Goal: Task Accomplishment & Management: Use online tool/utility

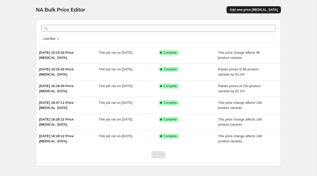
click at [273, 9] on span "Add new price [MEDICAL_DATA]" at bounding box center [254, 10] width 48 height 4
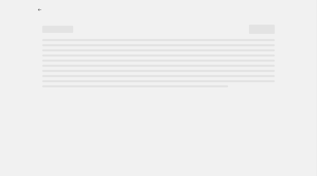
select select "percentage"
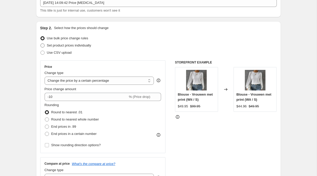
scroll to position [37, 0]
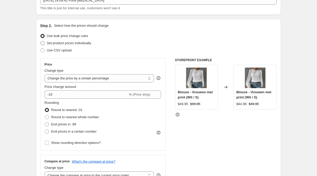
click at [86, 44] on span "Set product prices individually" at bounding box center [69, 43] width 44 height 4
click at [41, 41] on input "Set product prices individually" at bounding box center [40, 41] width 0 height 0
radio input "true"
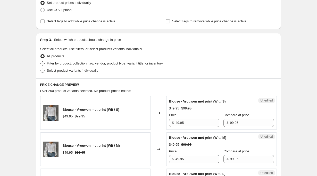
scroll to position [85, 0]
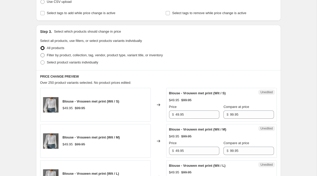
click at [81, 56] on span "Filter by product, collection, tag, vendor, product type, variant title, or inv…" at bounding box center [105, 55] width 116 height 4
click at [41, 54] on input "Filter by product, collection, tag, vendor, product type, variant title, or inv…" at bounding box center [40, 53] width 0 height 0
radio input "true"
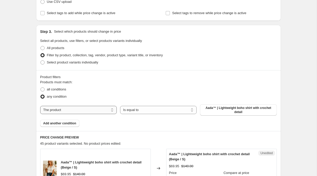
click at [79, 111] on select "The product The product's collection The product's tag The product's vendor The…" at bounding box center [78, 110] width 77 height 8
select select "collection"
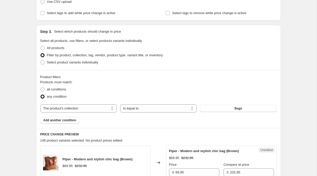
drag, startPoint x: 222, startPoint y: 108, endPoint x: 226, endPoint y: 79, distance: 29.7
click at [226, 79] on div "Product filters Products must match: all conditions any condition The product T…" at bounding box center [158, 99] width 245 height 58
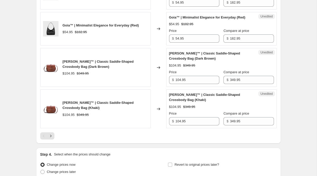
scroll to position [924, 0]
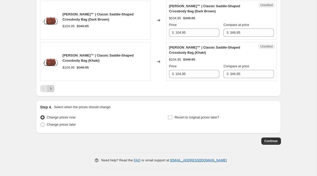
click at [50, 89] on icon "Next" at bounding box center [50, 88] width 5 height 5
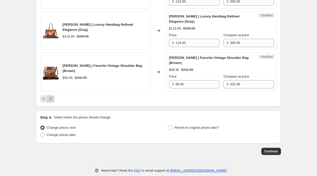
click at [50, 100] on icon "Next" at bounding box center [50, 99] width 5 height 5
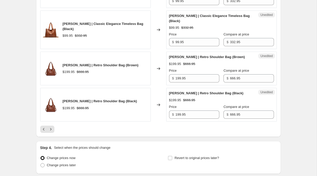
scroll to position [868, 0]
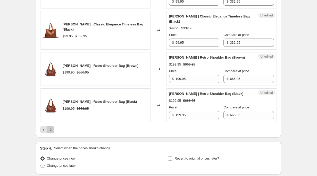
click at [53, 128] on icon "Next" at bounding box center [50, 130] width 5 height 5
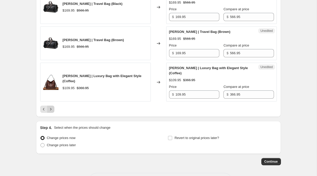
click at [53, 112] on icon "Next" at bounding box center [50, 109] width 5 height 5
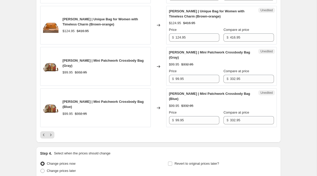
click at [55, 132] on div at bounding box center [158, 135] width 236 height 7
click at [52, 133] on icon "Next" at bounding box center [50, 135] width 5 height 5
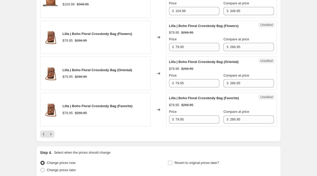
scroll to position [945, 0]
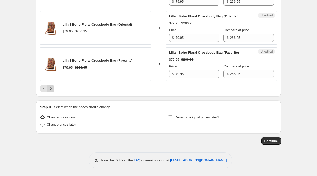
click at [53, 89] on icon "Next" at bounding box center [50, 88] width 5 height 5
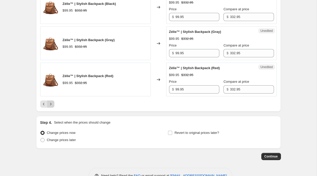
click at [53, 102] on icon "Next" at bounding box center [50, 104] width 5 height 5
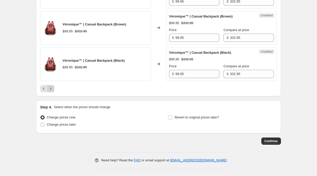
scroll to position [438, 0]
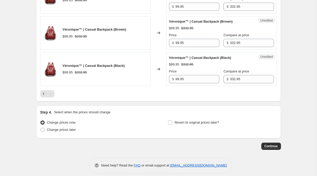
click at [53, 90] on div "Pagination" at bounding box center [50, 93] width 7 height 7
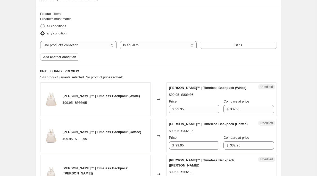
scroll to position [153, 0]
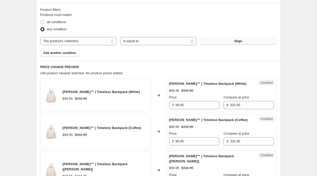
click at [234, 42] on button "Bags" at bounding box center [238, 41] width 77 height 7
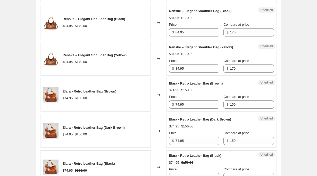
scroll to position [883, 0]
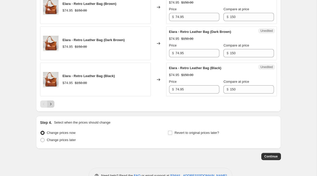
click at [49, 102] on icon "Next" at bounding box center [50, 104] width 5 height 5
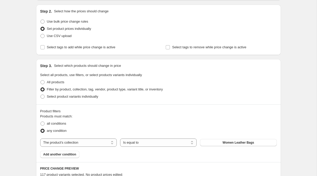
scroll to position [51, 0]
click at [85, 22] on span "Use bulk price change rules" at bounding box center [67, 22] width 41 height 4
click at [41, 20] on input "Use bulk price change rules" at bounding box center [40, 20] width 0 height 0
radio input "true"
select select "percentage"
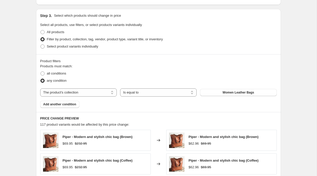
scroll to position [230, 0]
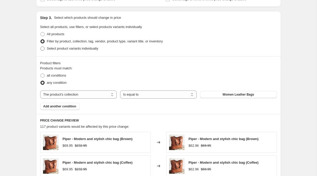
click at [59, 49] on span "Select product variants individually" at bounding box center [72, 49] width 51 height 4
click at [41, 47] on input "Select product variants individually" at bounding box center [40, 47] width 0 height 0
radio input "true"
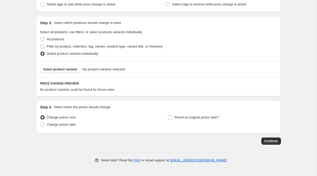
scroll to position [224, 0]
click at [64, 47] on span "Filter by product, collection, tag, vendor, product type, variant title, or inv…" at bounding box center [105, 47] width 116 height 4
click at [41, 45] on input "Filter by product, collection, tag, vendor, product type, variant title, or inv…" at bounding box center [40, 45] width 0 height 0
radio input "true"
select select "collection"
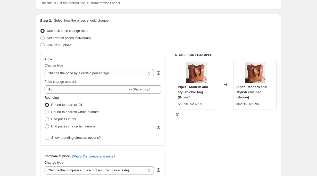
scroll to position [0, 0]
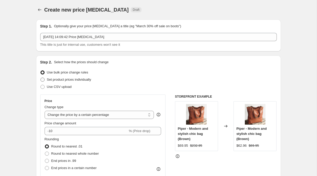
click at [72, 81] on span "Set product prices individually" at bounding box center [69, 80] width 44 height 4
click at [41, 78] on input "Set product prices individually" at bounding box center [40, 78] width 0 height 0
radio input "true"
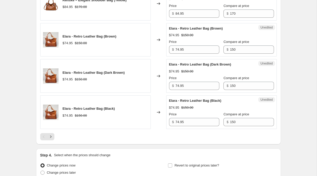
scroll to position [870, 0]
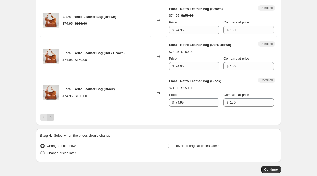
click at [51, 114] on button "Next" at bounding box center [50, 117] width 7 height 7
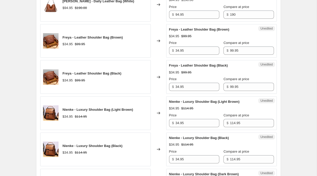
scroll to position [354, 0]
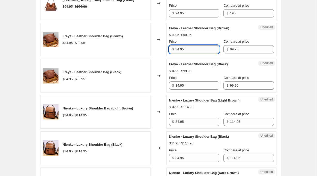
click at [200, 49] on input "34.95" at bounding box center [197, 49] width 44 height 8
type input "69.95"
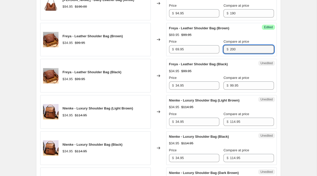
type input "200"
click at [181, 60] on div "Unedited Freya - Leather Shoulder Bag (Black) $34.95 $99.95 Price $ 34.95 Compa…" at bounding box center [221, 76] width 111 height 34
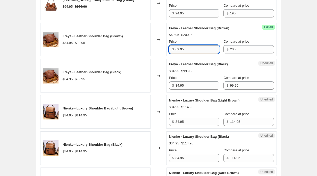
click at [199, 52] on input "69.95" at bounding box center [197, 49] width 44 height 8
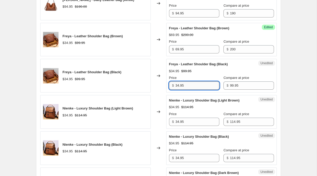
click at [189, 86] on input "34.95" at bounding box center [197, 86] width 44 height 8
paste input "69.95"
paste input "text"
type input "69.95"
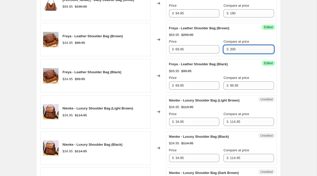
click at [247, 50] on input "200" at bounding box center [252, 49] width 44 height 8
click at [237, 84] on input "99.95" at bounding box center [252, 86] width 44 height 8
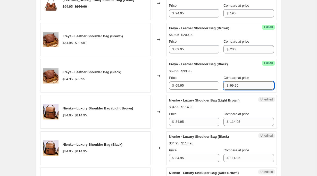
paste input "200"
type input "200"
click at [235, 125] on input "114.95" at bounding box center [252, 122] width 44 height 8
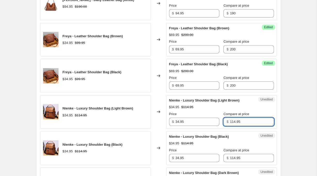
paste input "200"
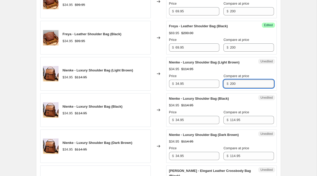
scroll to position [393, 0]
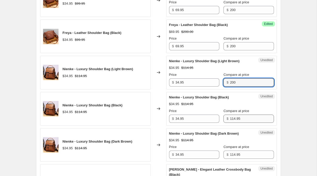
type input "200"
click at [238, 121] on input "114.95" at bounding box center [252, 119] width 44 height 8
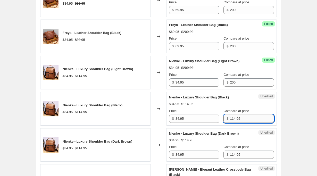
paste input "200"
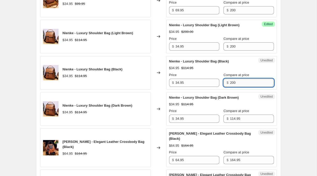
scroll to position [429, 0]
type input "200"
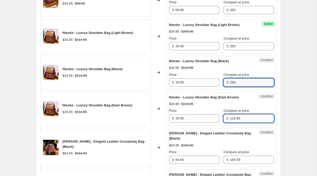
click at [239, 120] on input "114.95" at bounding box center [252, 119] width 44 height 8
paste input "200"
type input "200"
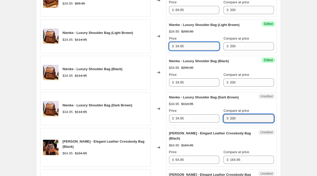
click at [185, 45] on input "34.95" at bounding box center [197, 46] width 44 height 8
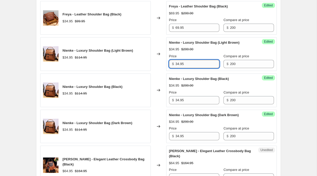
scroll to position [411, 0]
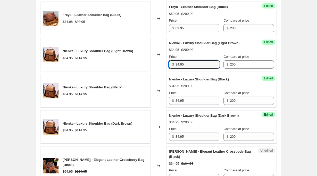
drag, startPoint x: 190, startPoint y: 66, endPoint x: 172, endPoint y: 66, distance: 17.3
click at [172, 66] on div "$ 34.95" at bounding box center [194, 65] width 50 height 8
click at [189, 66] on input "69.95" at bounding box center [197, 65] width 44 height 8
type input "69.95"
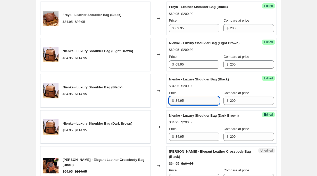
click at [185, 99] on input "34.95" at bounding box center [197, 101] width 44 height 8
paste input "69"
type input "69.95"
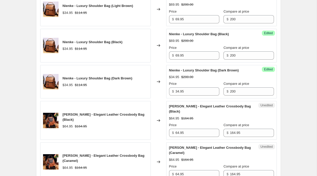
scroll to position [457, 0]
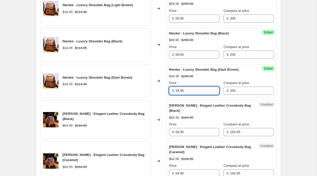
click at [190, 87] on input "34.95" at bounding box center [197, 91] width 44 height 8
paste input "69"
type input "69.95"
click at [192, 76] on strike "$200.00" at bounding box center [187, 76] width 12 height 5
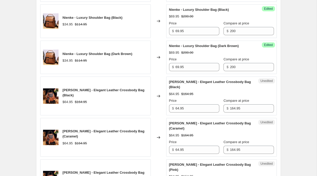
scroll to position [485, 0]
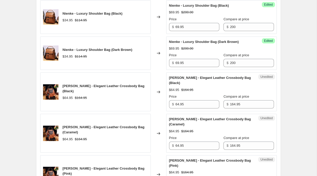
click at [164, 94] on div "Changed to" at bounding box center [158, 92] width 15 height 39
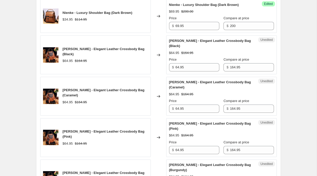
scroll to position [525, 0]
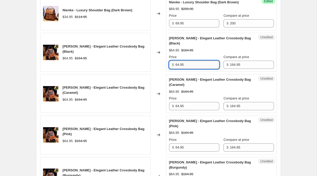
click at [188, 66] on input "64.95" at bounding box center [197, 65] width 44 height 8
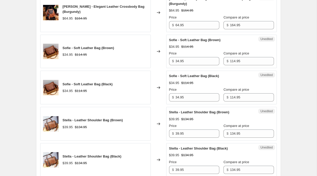
scroll to position [687, 0]
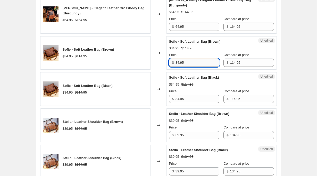
click at [192, 59] on input "34.95" at bounding box center [197, 63] width 44 height 8
paste input "69"
type input "69.95"
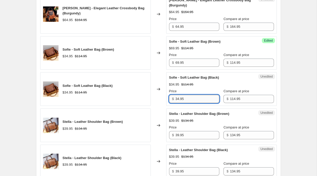
click at [193, 96] on input "34.95" at bounding box center [197, 99] width 44 height 8
paste input "69"
type input "69.95"
click at [191, 131] on input "39.95" at bounding box center [197, 135] width 44 height 8
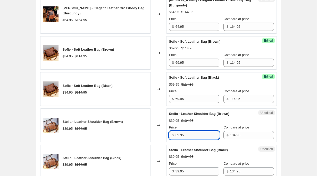
paste input "6"
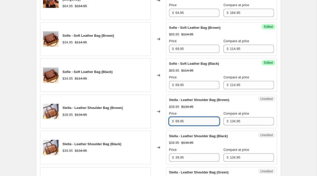
scroll to position [708, 0]
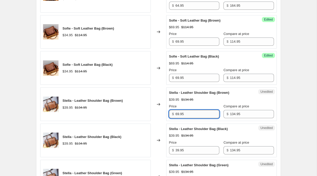
click at [177, 110] on input "69.95" at bounding box center [197, 114] width 44 height 8
click at [190, 110] on input "79.95" at bounding box center [197, 114] width 44 height 8
paste input "6"
type input "79.95"
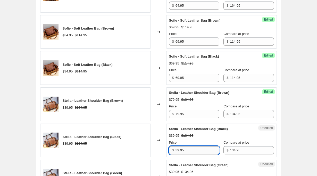
click at [188, 147] on input "39.95" at bounding box center [197, 151] width 44 height 8
paste input "7"
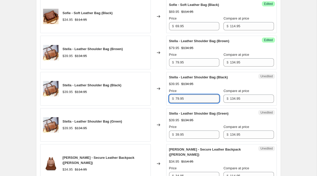
scroll to position [760, 0]
type input "79.95"
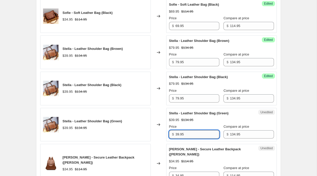
click at [191, 132] on input "39.95" at bounding box center [197, 135] width 44 height 8
paste input "7"
type input "79.95"
click at [190, 172] on input "34.95" at bounding box center [197, 176] width 44 height 8
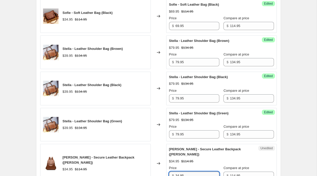
paste input "79"
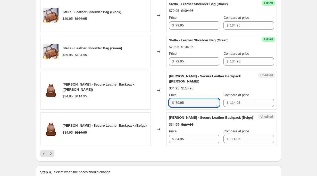
scroll to position [836, 0]
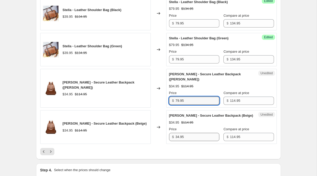
type input "79.95"
click at [190, 133] on input "34.95" at bounding box center [197, 137] width 44 height 8
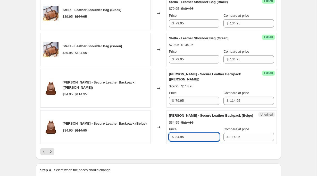
paste input "79"
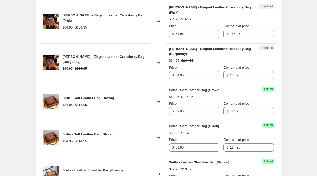
scroll to position [641, 0]
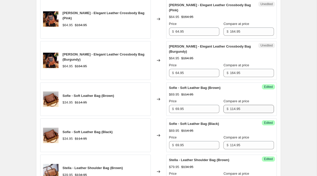
type input "79.95"
click at [241, 105] on input "114.95" at bounding box center [252, 109] width 44 height 8
type input "1"
type input "200"
click at [245, 142] on input "114.95" at bounding box center [252, 145] width 44 height 8
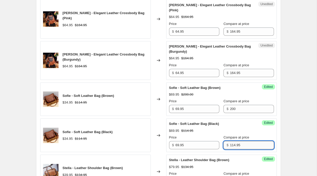
paste input "200"
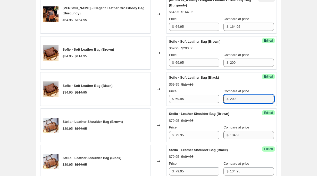
type input "200"
click at [247, 132] on input "134.95" at bounding box center [252, 135] width 44 height 8
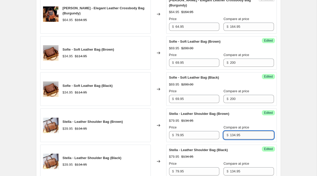
paste input "200"
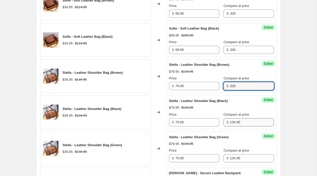
type input "200"
click at [247, 118] on input "134.95" at bounding box center [252, 122] width 44 height 8
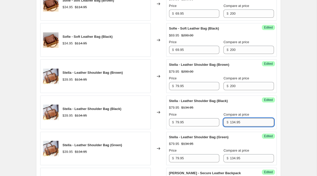
paste input "200"
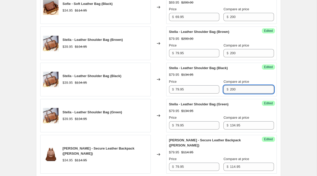
scroll to position [772, 0]
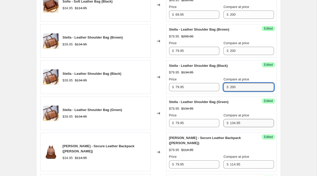
type input "200"
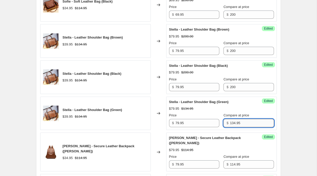
click at [247, 119] on input "134.95" at bounding box center [252, 123] width 44 height 8
paste input "200"
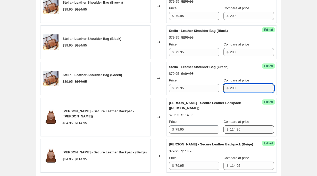
type input "200"
click at [246, 126] on input "114.95" at bounding box center [252, 130] width 44 height 8
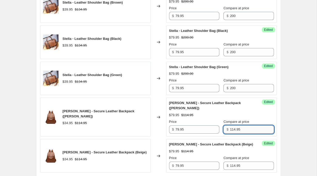
paste input "200"
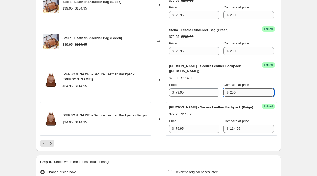
scroll to position [852, 0]
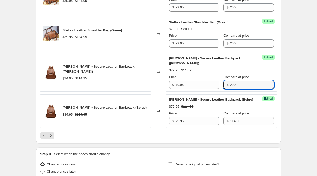
type input "200"
click at [246, 117] on div "Success Edited [PERSON_NAME] - Secure Leather Backpack (Beige) $79.95 $114.95 P…" at bounding box center [221, 112] width 111 height 34
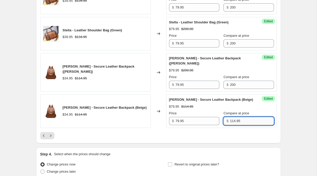
click at [246, 117] on input "114.95" at bounding box center [252, 121] width 44 height 8
paste input "200"
type input "200"
click at [236, 132] on div at bounding box center [158, 135] width 236 height 7
click at [50, 133] on icon "Next" at bounding box center [50, 135] width 5 height 5
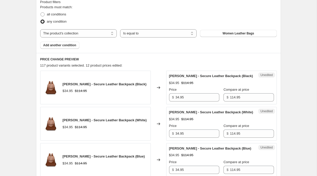
scroll to position [169, 0]
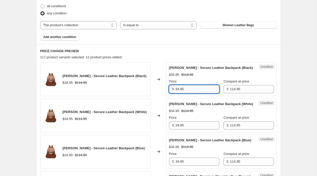
click at [188, 86] on input "34.95" at bounding box center [197, 89] width 44 height 8
type input "69.95"
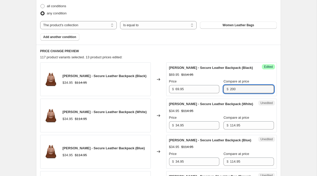
type input "200"
click at [190, 111] on strike "$114.95" at bounding box center [187, 111] width 12 height 5
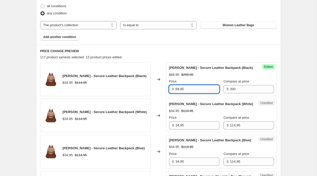
click at [193, 88] on input "69.95" at bounding box center [197, 89] width 44 height 8
click at [189, 126] on input "34.95" at bounding box center [197, 126] width 44 height 8
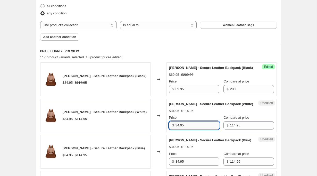
paste input "69"
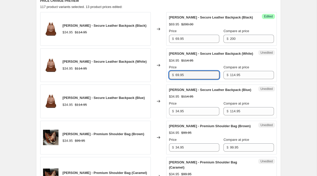
scroll to position [221, 0]
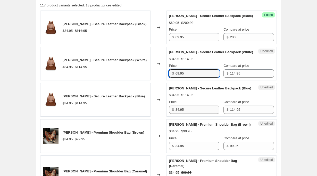
type input "69.95"
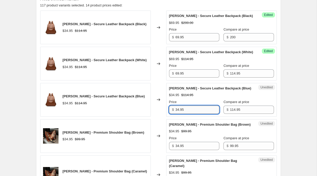
click at [195, 108] on input "34.95" at bounding box center [197, 110] width 44 height 8
paste input "69"
type input "69.95"
click at [198, 97] on div "$69.95 $114.95" at bounding box center [221, 95] width 105 height 5
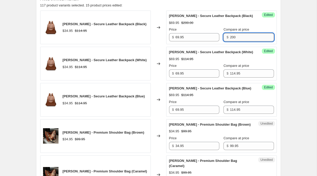
drag, startPoint x: 235, startPoint y: 36, endPoint x: 228, endPoint y: 36, distance: 7.2
click at [230, 36] on input "200" at bounding box center [252, 37] width 44 height 8
drag, startPoint x: 232, startPoint y: 36, endPoint x: 226, endPoint y: 36, distance: 5.9
click at [230, 36] on input "200" at bounding box center [252, 37] width 44 height 8
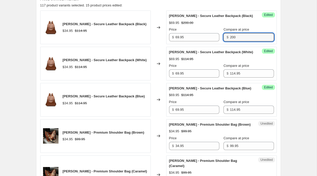
drag, startPoint x: 233, startPoint y: 37, endPoint x: 220, endPoint y: 38, distance: 13.1
click at [223, 38] on div "$ 200" at bounding box center [248, 37] width 50 height 8
click at [239, 77] on input "114.95" at bounding box center [252, 74] width 44 height 8
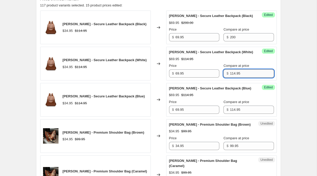
paste input "200"
type input "200"
click at [238, 110] on input "114.95" at bounding box center [252, 110] width 44 height 8
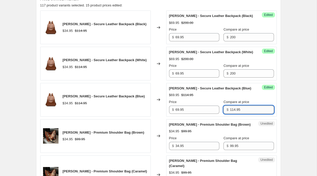
paste input "200"
type input "200"
click at [241, 99] on div "[PERSON_NAME] - Secure Leather Backpack (Blue) $69.95 $114.95 Price $ 69.95 Com…" at bounding box center [221, 100] width 105 height 28
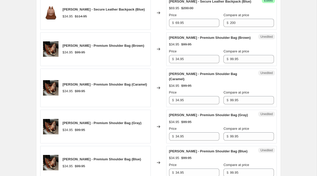
scroll to position [313, 0]
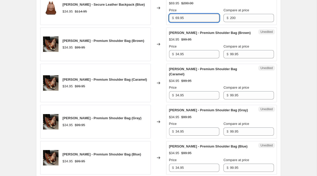
click at [189, 17] on input "69.95" at bounding box center [197, 18] width 44 height 8
paste input "200"
type input "69.95"
click at [190, 58] on input "34.95" at bounding box center [197, 54] width 44 height 8
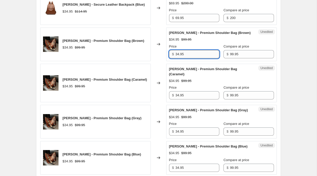
paste input "69"
type input "69.95"
click at [190, 91] on input "34.95" at bounding box center [197, 95] width 44 height 8
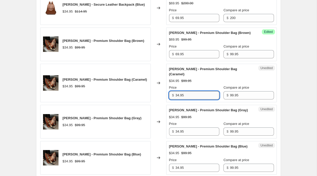
paste input "69"
type input "69.95"
click at [189, 128] on input "34.95" at bounding box center [197, 132] width 44 height 8
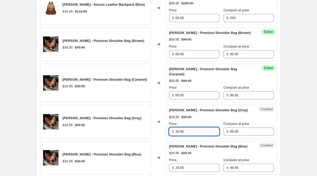
paste input "69"
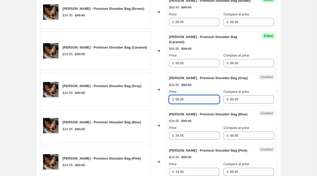
scroll to position [345, 0]
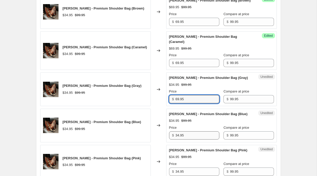
type input "69.95"
click at [189, 132] on input "34.95" at bounding box center [197, 136] width 44 height 8
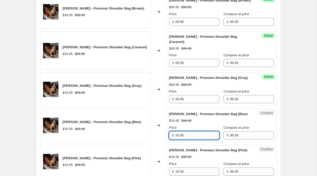
paste input "69"
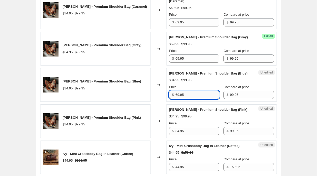
scroll to position [390, 0]
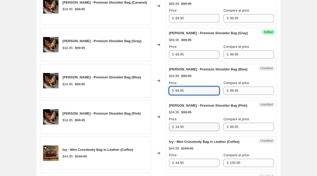
type input "69.95"
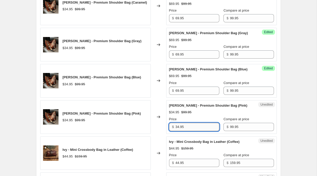
click at [191, 123] on input "34.95" at bounding box center [197, 127] width 44 height 8
paste input "69"
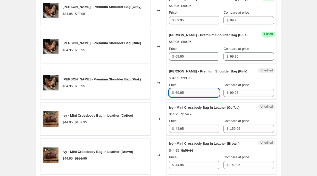
scroll to position [435, 0]
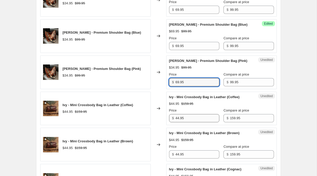
type input "69.95"
click at [193, 114] on input "44.95" at bounding box center [197, 118] width 44 height 8
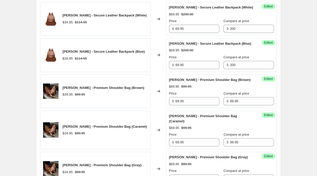
scroll to position [274, 0]
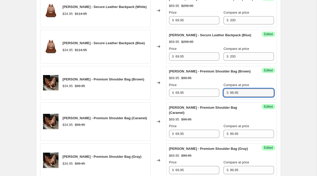
drag, startPoint x: 234, startPoint y: 93, endPoint x: 223, endPoint y: 93, distance: 10.6
click at [223, 93] on div "$ 99.95" at bounding box center [248, 93] width 50 height 8
type input "200"
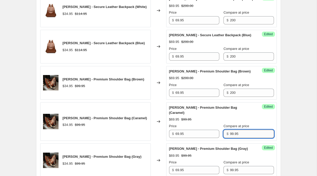
click at [242, 130] on input "99.95" at bounding box center [252, 134] width 44 height 8
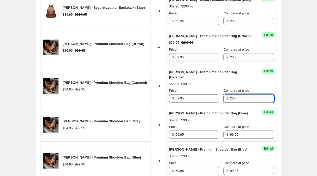
scroll to position [316, 0]
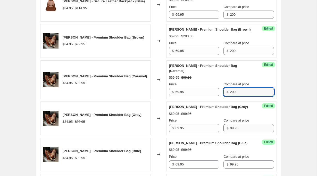
type input "200"
click at [243, 126] on input "99.95" at bounding box center [252, 128] width 44 height 8
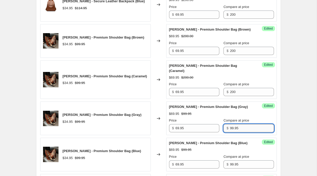
click at [243, 126] on input "99.95" at bounding box center [252, 128] width 44 height 8
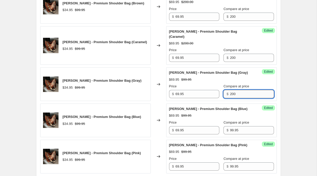
scroll to position [353, 0]
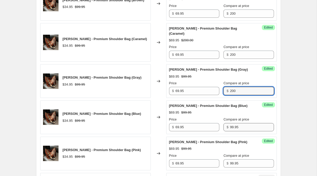
type input "200"
click at [250, 126] on input "99.95" at bounding box center [252, 127] width 44 height 8
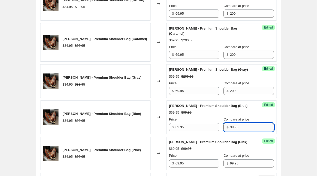
click at [250, 126] on input "99.95" at bounding box center [252, 127] width 44 height 8
type input "200"
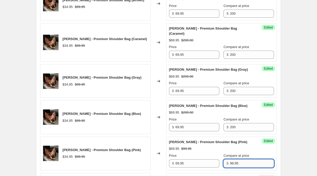
click at [249, 160] on input "99.95" at bounding box center [252, 164] width 44 height 8
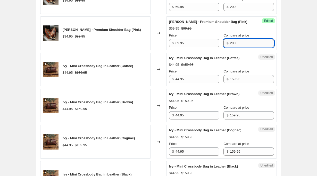
scroll to position [475, 0]
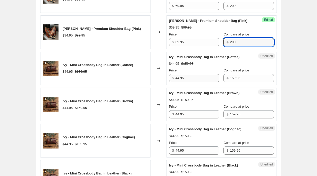
type input "200"
click at [195, 74] on input "44.95" at bounding box center [197, 78] width 44 height 8
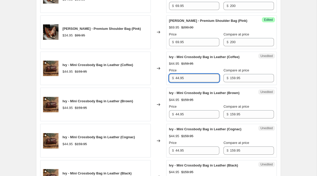
click at [195, 74] on input "44.95" at bounding box center [197, 78] width 44 height 8
click at [203, 74] on input "69.95" at bounding box center [197, 78] width 44 height 8
paste input "text"
type input "69.95"
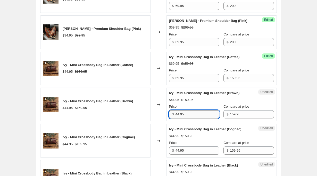
click at [194, 111] on input "44.95" at bounding box center [197, 115] width 44 height 8
paste input "69.95"
paste input "text"
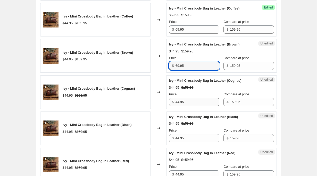
type input "69.95"
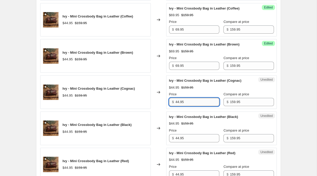
click at [194, 102] on input "44.95" at bounding box center [197, 102] width 44 height 8
paste input "69"
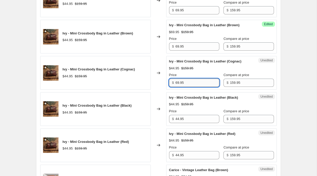
scroll to position [565, 0]
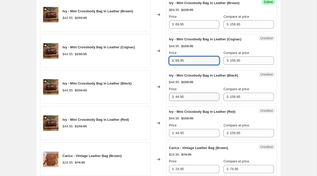
type input "69.95"
click at [196, 97] on input "44.95" at bounding box center [197, 97] width 44 height 8
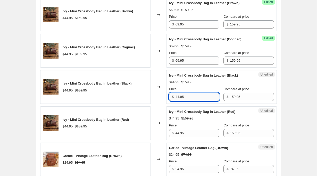
paste input "69"
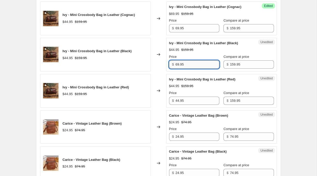
scroll to position [603, 0]
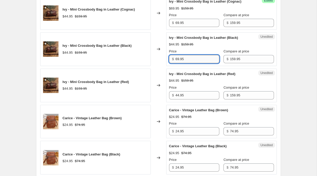
type input "69.95"
click at [196, 97] on input "44.95" at bounding box center [197, 95] width 44 height 8
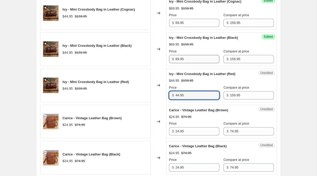
paste input "69"
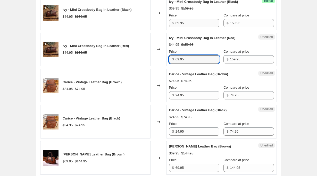
scroll to position [642, 0]
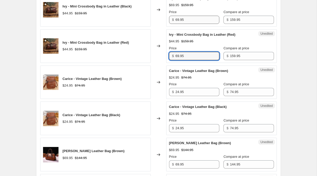
type input "69.95"
click at [196, 97] on div "Unedited Carice - Vintage Leather Bag (Brown) $24.95 $74.95 Price $ 24.95 Compa…" at bounding box center [221, 83] width 111 height 34
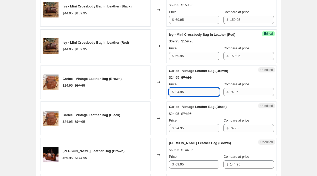
click at [196, 92] on input "24.95" at bounding box center [197, 92] width 44 height 8
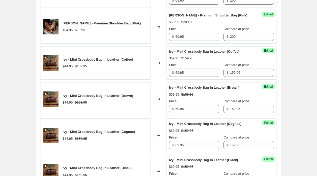
scroll to position [477, 0]
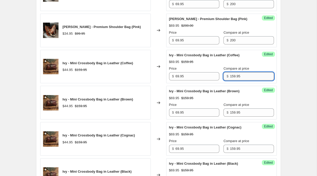
click at [236, 72] on input "159.95" at bounding box center [252, 76] width 44 height 8
type input "200"
click at [237, 109] on input "159.95" at bounding box center [252, 113] width 44 height 8
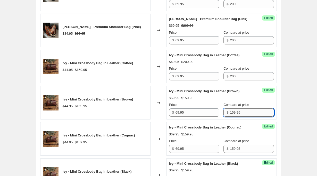
click at [237, 109] on input "159.95" at bounding box center [252, 113] width 44 height 8
type input "200"
click at [243, 154] on div "Success Edited Ivy - Mini Crossbody Bag in Leather (Cognac) $69.95 $159.95 Pric…" at bounding box center [221, 139] width 111 height 34
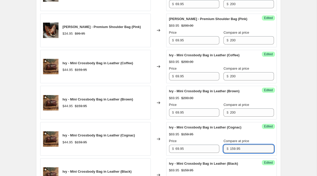
click at [243, 150] on input "159.95" at bounding box center [252, 149] width 44 height 8
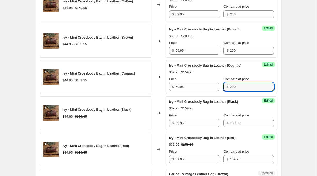
scroll to position [541, 0]
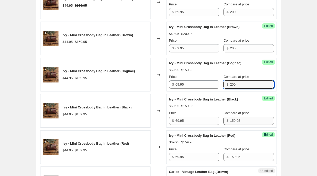
type input "200"
click at [247, 121] on input "159.95" at bounding box center [252, 121] width 44 height 8
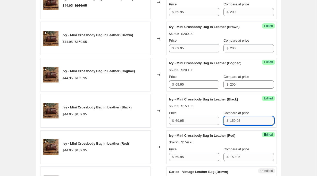
click at [247, 121] on input "159.95" at bounding box center [252, 121] width 44 height 8
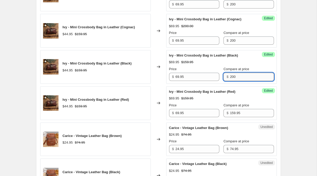
scroll to position [591, 0]
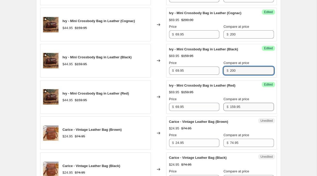
type input "200"
click at [249, 107] on input "159.95" at bounding box center [252, 107] width 44 height 8
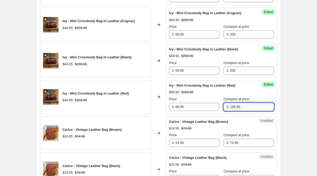
click at [249, 107] on input "159.95" at bounding box center [252, 107] width 44 height 8
type input "200"
click at [251, 121] on div "Carice - Vintage Leather Bag (Brown) $24.95 $74.95 Price $ 24.95 Compare at pri…" at bounding box center [221, 134] width 105 height 28
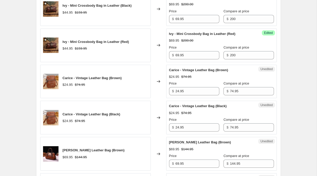
scroll to position [647, 0]
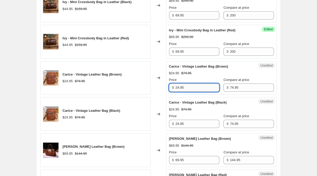
click at [200, 91] on input "24.95" at bounding box center [197, 88] width 44 height 8
type input "4"
click at [204, 86] on input "54.95" at bounding box center [197, 88] width 44 height 8
type input "54.95"
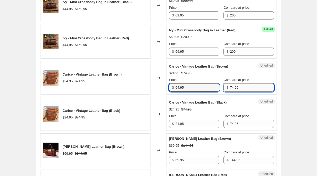
click at [235, 85] on input "74.95" at bounding box center [252, 88] width 44 height 8
paste input "5"
type input "54.95"
click at [230, 75] on div "$54.95 $74.95" at bounding box center [221, 73] width 105 height 5
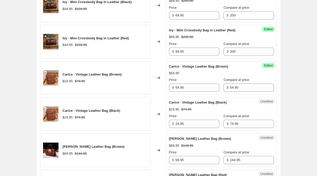
click at [205, 102] on span "Carice - Vintage Leather Bag (Black)" at bounding box center [198, 103] width 58 height 4
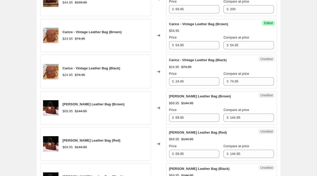
scroll to position [691, 0]
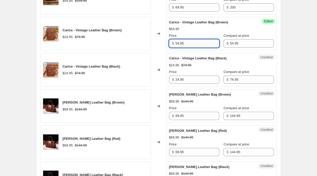
click at [191, 43] on input "54.95" at bounding box center [197, 43] width 44 height 8
type input "54.95"
click at [186, 79] on input "24.95" at bounding box center [197, 80] width 44 height 8
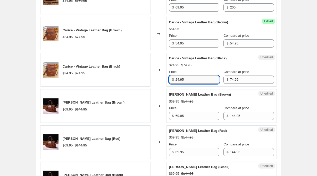
paste input "5"
type input "54.95"
click at [240, 41] on input "54.95" at bounding box center [252, 43] width 44 height 8
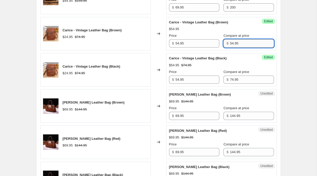
click at [240, 41] on input "54.95" at bounding box center [252, 43] width 44 height 8
type input "110"
click at [242, 75] on div "Compare at price $ 74.95" at bounding box center [248, 77] width 50 height 14
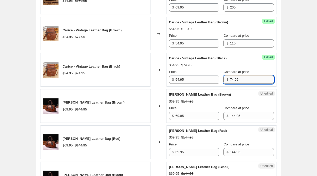
click at [242, 81] on input "74.95" at bounding box center [252, 80] width 44 height 8
type input "110"
click at [237, 96] on div "[PERSON_NAME] Leather Bag (Brown)" at bounding box center [211, 94] width 84 height 5
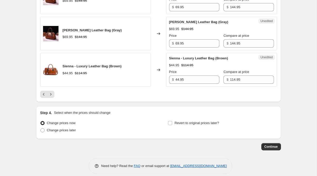
scroll to position [878, 0]
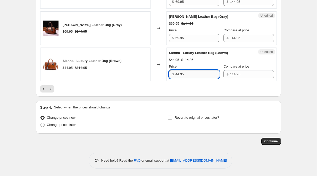
click at [193, 74] on input "44.95" at bounding box center [197, 74] width 44 height 8
type input "79.95"
click at [248, 73] on input "114.95" at bounding box center [252, 74] width 44 height 8
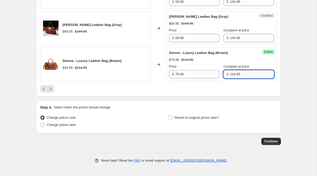
click at [248, 73] on input "114.95" at bounding box center [252, 74] width 44 height 8
type input "160"
click at [52, 88] on icon "Next" at bounding box center [50, 89] width 5 height 5
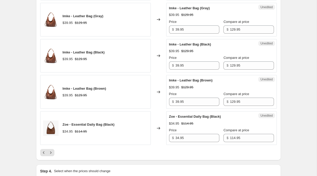
scroll to position [899, 0]
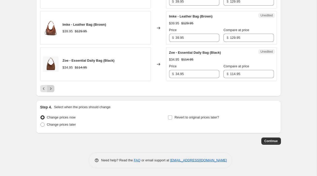
click at [53, 91] on icon "Next" at bounding box center [50, 88] width 5 height 5
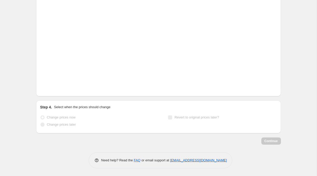
scroll to position [873, 0]
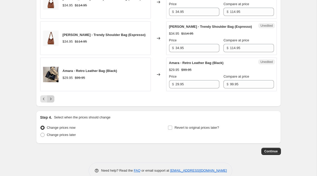
click at [52, 97] on icon "Next" at bounding box center [50, 99] width 5 height 5
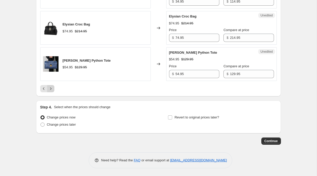
scroll to position [780, 0]
click at [43, 90] on icon "Previous" at bounding box center [43, 88] width 5 height 5
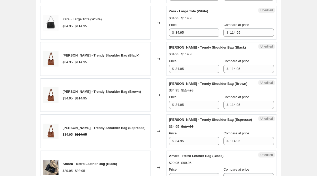
scroll to position [873, 0]
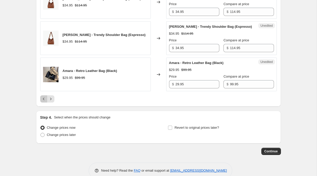
click at [43, 97] on icon "Previous" at bounding box center [43, 99] width 5 height 5
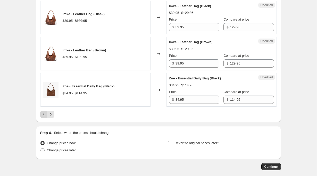
click at [43, 115] on icon "Previous" at bounding box center [44, 114] width 2 height 3
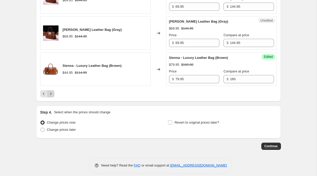
click at [52, 95] on icon "Next" at bounding box center [50, 93] width 5 height 5
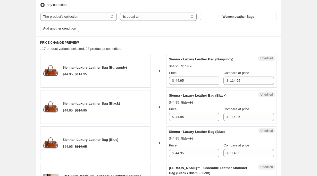
scroll to position [186, 0]
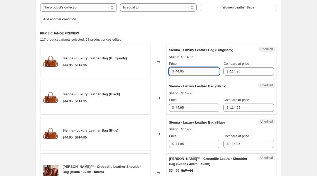
click at [202, 73] on input "44.95" at bounding box center [197, 71] width 44 height 8
paste input "79"
type input "79.95"
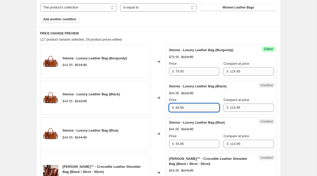
click at [198, 108] on input "44.95" at bounding box center [197, 108] width 44 height 8
paste input "79"
type input "79.95"
click at [195, 150] on div "Unedited Sienna - Luxury Leather Bag (Blue) $44.95 $114.95 Price $ 44.95 Compar…" at bounding box center [221, 134] width 111 height 34
click at [195, 148] on div "Unedited Sienna - Luxury Leather Bag (Blue) $44.95 $114.95 Price $ 44.95 Compar…" at bounding box center [221, 134] width 111 height 34
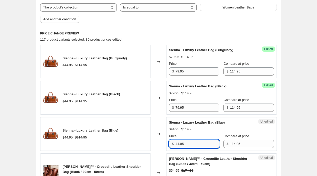
click at [195, 147] on input "44.95" at bounding box center [197, 144] width 44 height 8
paste input "79"
type input "79.95"
click at [236, 72] on input "114.95" at bounding box center [252, 71] width 44 height 8
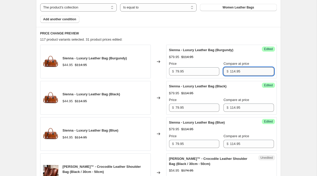
click at [236, 72] on input "114.95" at bounding box center [252, 71] width 44 height 8
type input "160"
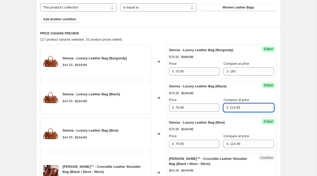
click at [238, 104] on input "114.95" at bounding box center [252, 108] width 44 height 8
type input "160"
click at [239, 145] on input "114.95" at bounding box center [252, 144] width 44 height 8
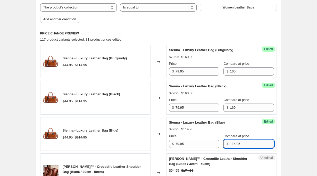
click at [239, 145] on input "114.95" at bounding box center [252, 144] width 44 height 8
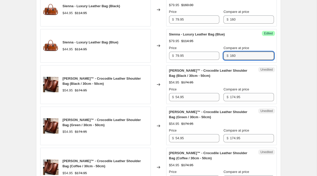
scroll to position [276, 0]
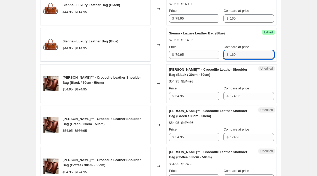
type input "160"
click at [195, 102] on div "Unedited [PERSON_NAME]™ - Crocodile Leather Shoulder Bag (Black / 30cm - 50cm) …" at bounding box center [221, 83] width 111 height 39
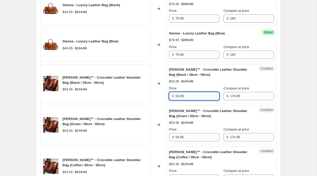
click at [196, 97] on input "54.95" at bounding box center [197, 96] width 44 height 8
click at [203, 107] on div "Unedited [PERSON_NAME]™ - Crocodile Leather Shoulder Bag (Green / 30cm - 50cm) …" at bounding box center [221, 125] width 111 height 39
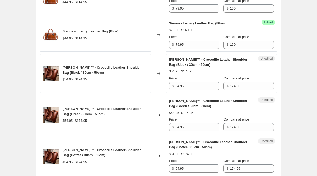
scroll to position [269, 0]
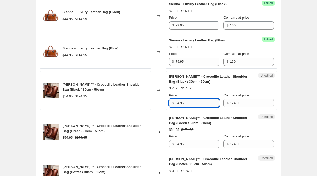
click at [202, 101] on input "54.95" at bounding box center [197, 103] width 44 height 8
type input "69.95"
click at [196, 144] on input "54.95" at bounding box center [197, 144] width 44 height 8
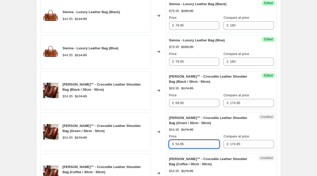
paste input "69"
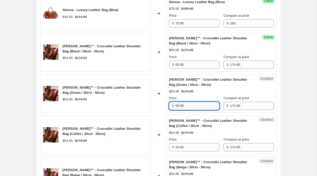
scroll to position [340, 0]
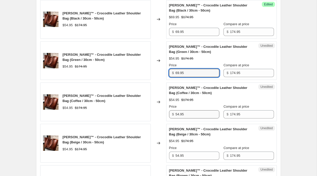
type input "69.95"
click at [195, 115] on input "54.95" at bounding box center [197, 115] width 44 height 8
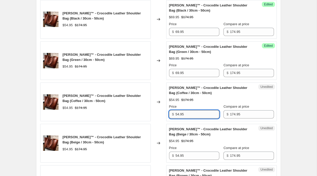
paste input "69"
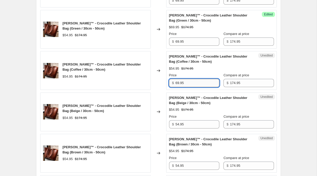
scroll to position [382, 0]
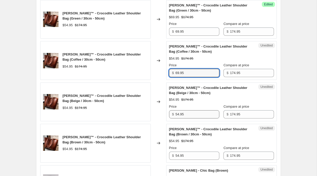
type input "69.95"
click at [195, 113] on input "54.95" at bounding box center [197, 115] width 44 height 8
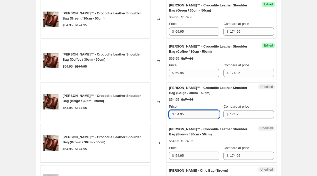
paste input "69"
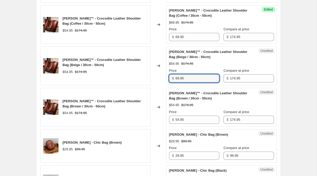
scroll to position [425, 0]
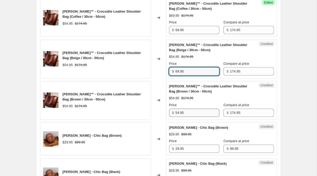
type input "69.95"
click at [192, 115] on input "54.95" at bounding box center [197, 113] width 44 height 8
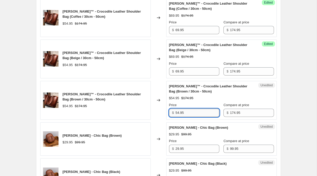
paste input "69"
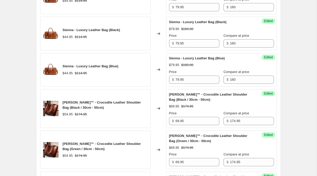
scroll to position [248, 0]
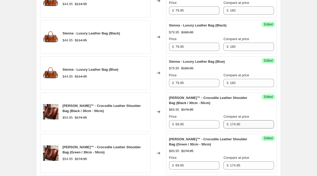
type input "69.95"
click at [244, 123] on input "174.95" at bounding box center [252, 125] width 44 height 8
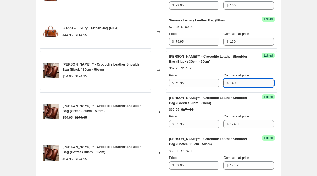
scroll to position [288, 0]
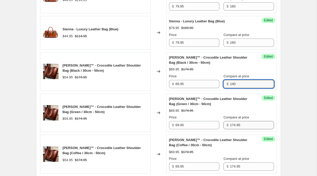
type input "174.95"
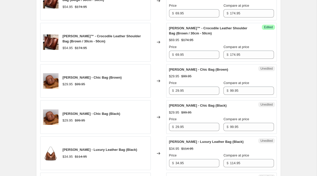
scroll to position [485, 0]
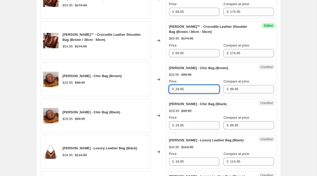
click at [185, 89] on input "29.95" at bounding box center [197, 89] width 44 height 8
type input "49.95"
click at [188, 90] on input "49.95" at bounding box center [197, 89] width 44 height 8
click at [185, 122] on input "29.95" at bounding box center [197, 126] width 44 height 8
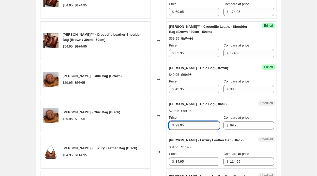
paste input "4"
type input "49.95"
click at [247, 106] on div "[PERSON_NAME] - Chic Bag (Black) $29.95 $99.95 Price $ 49.95 Compare at price $…" at bounding box center [221, 116] width 105 height 28
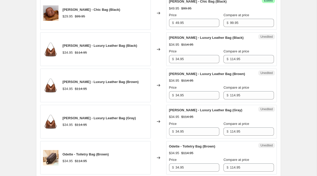
scroll to position [589, 0]
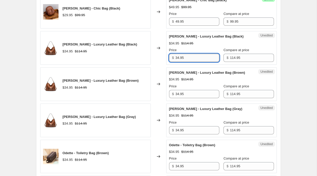
click at [192, 60] on input "34.95" at bounding box center [197, 58] width 44 height 8
type input "59.95"
click at [192, 87] on div "Price" at bounding box center [194, 86] width 50 height 5
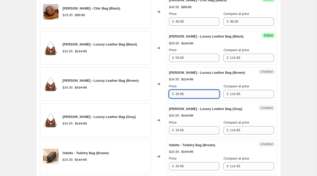
click at [192, 90] on input "34.95" at bounding box center [197, 94] width 44 height 8
paste input "59"
type input "59.95"
click at [243, 57] on input "114.95" at bounding box center [252, 58] width 44 height 8
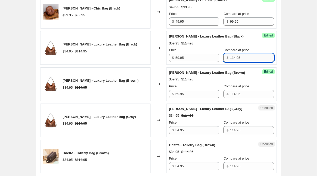
click at [243, 57] on input "114.95" at bounding box center [252, 58] width 44 height 8
type input "120"
click at [244, 93] on input "114.95" at bounding box center [252, 94] width 44 height 8
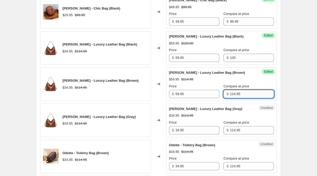
click at [244, 93] on input "114.95" at bounding box center [252, 94] width 44 height 8
type input "120"
click at [250, 77] on div "$59.95 $120.00" at bounding box center [221, 79] width 105 height 5
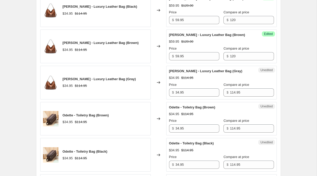
scroll to position [630, 0]
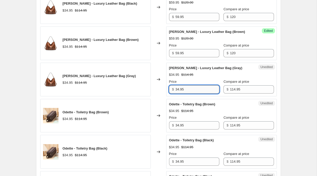
click at [194, 91] on input "34.95" at bounding box center [197, 90] width 44 height 8
paste input "59"
type input "59.95"
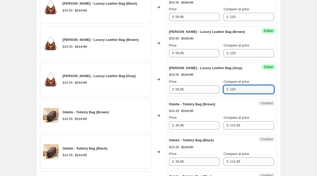
type input "120"
click at [198, 78] on div "[PERSON_NAME] - Luxury Leather Bag (Gray) $59.95 $114.95 Price $ 59.95 Compare …" at bounding box center [221, 80] width 105 height 28
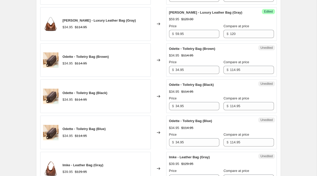
scroll to position [692, 0]
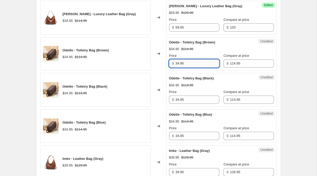
click at [197, 64] on input "34.95" at bounding box center [197, 64] width 44 height 8
type input "49.95"
click at [199, 101] on input "34.95" at bounding box center [197, 100] width 44 height 8
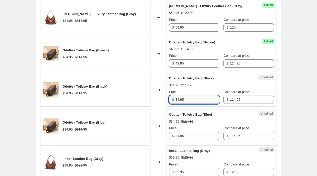
paste input "49"
type input "49.95"
click at [200, 134] on input "34.95" at bounding box center [197, 136] width 44 height 8
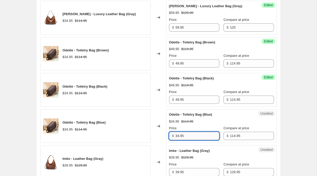
paste input "49"
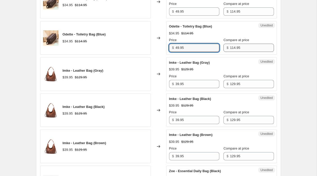
scroll to position [780, 0]
type input "49.95"
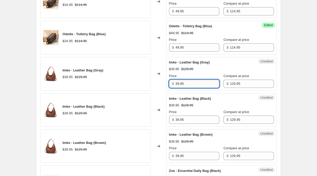
click at [201, 84] on input "39.95" at bounding box center [197, 84] width 44 height 8
type input "69.95"
click at [244, 87] on input "129.95" at bounding box center [252, 84] width 44 height 8
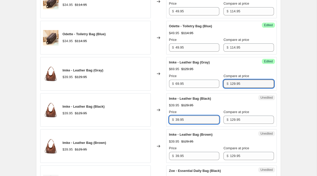
click at [196, 118] on input "39.95" at bounding box center [197, 120] width 44 height 8
paste input "6"
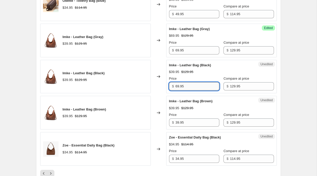
scroll to position [815, 0]
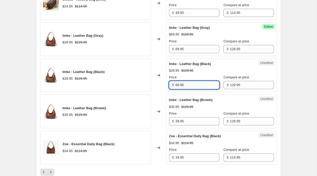
type input "69.95"
click at [196, 118] on input "39.95" at bounding box center [197, 121] width 44 height 8
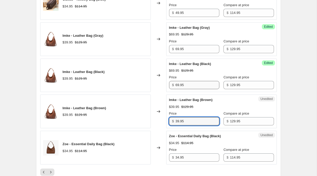
paste input "6"
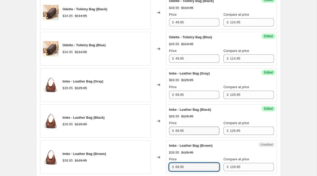
scroll to position [768, 0]
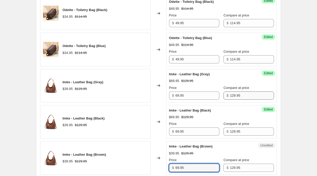
type input "69.95"
click at [246, 98] on input "129.95" at bounding box center [252, 96] width 44 height 8
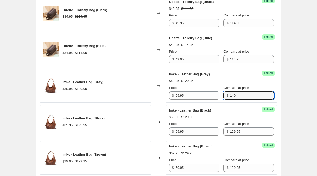
type input "140"
click at [251, 110] on div "Imke - Leather Bag (Black) $69.95 $129.95 Price $ 69.95 Compare at price $ 129.…" at bounding box center [221, 122] width 105 height 28
click at [239, 97] on input "140" at bounding box center [252, 96] width 44 height 8
click at [240, 132] on input "129.95" at bounding box center [252, 132] width 44 height 8
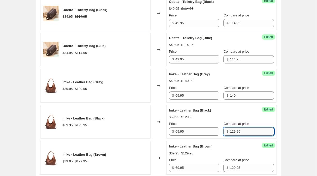
paste input "40"
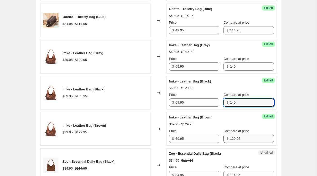
type input "140"
click at [242, 140] on input "129.95" at bounding box center [252, 139] width 44 height 8
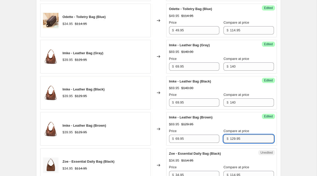
paste input "40"
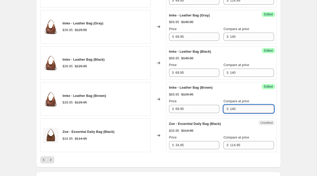
scroll to position [831, 0]
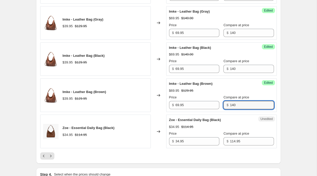
type input "140"
click at [240, 121] on div "Zoe - Essential Daily Bag (Black)" at bounding box center [211, 120] width 84 height 5
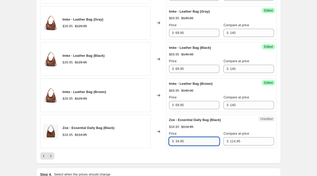
click at [197, 139] on input "34.95" at bounding box center [197, 142] width 44 height 8
type input "69.95"
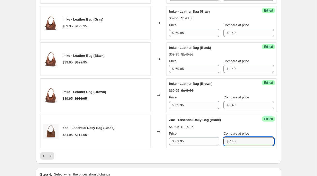
type input "140"
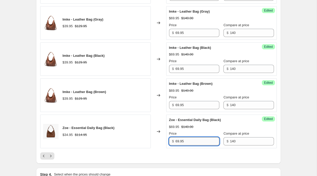
click at [188, 143] on input "69.95" at bounding box center [197, 142] width 44 height 8
click at [53, 158] on button "Next" at bounding box center [50, 156] width 7 height 7
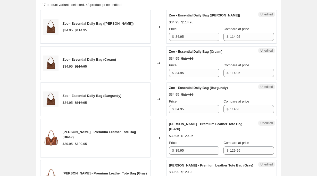
scroll to position [215, 0]
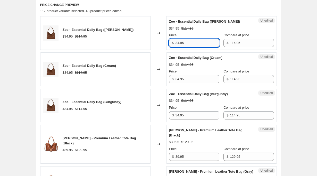
click at [195, 44] on input "34.95" at bounding box center [197, 43] width 44 height 8
paste input "69"
type input "69.95"
click at [223, 48] on div "Unedited [PERSON_NAME] - Essential Daily Bag (Brown) $34.95 $114.95 Price $ 69.…" at bounding box center [221, 33] width 111 height 34
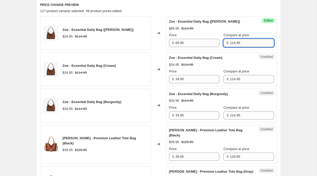
click at [232, 45] on input "114.95" at bounding box center [252, 43] width 44 height 8
type input "140"
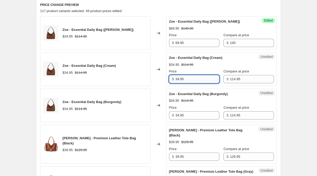
click at [189, 82] on input "34.95" at bounding box center [197, 79] width 44 height 8
paste input "69"
type input "69.95"
click at [194, 118] on input "34.95" at bounding box center [197, 116] width 44 height 8
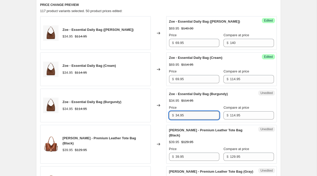
paste input "69"
type input "69.95"
click at [234, 45] on input "140" at bounding box center [252, 43] width 44 height 8
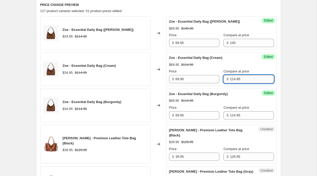
click at [240, 81] on input "114.95" at bounding box center [252, 79] width 44 height 8
paste input "40"
type input "140"
click at [243, 113] on input "114.95" at bounding box center [252, 116] width 44 height 8
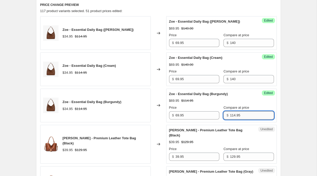
paste input "40"
type input "140"
click at [244, 97] on div "Zoe - Essential Daily Bag (Burgundy) $69.95 $140.00 Price $ 69.95 Compare at pr…" at bounding box center [221, 106] width 105 height 28
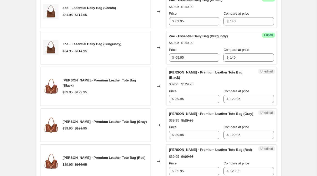
scroll to position [277, 0]
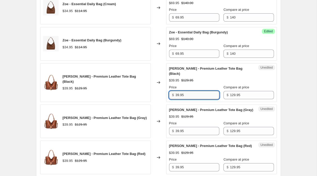
click at [196, 91] on input "39.95" at bounding box center [197, 95] width 44 height 8
type input "79.95"
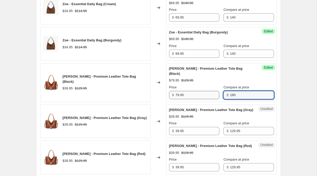
type input "180"
click at [197, 91] on input "79.95" at bounding box center [197, 95] width 44 height 8
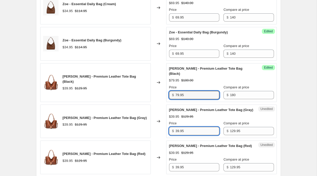
click at [196, 129] on input "39.95" at bounding box center [197, 131] width 44 height 8
paste input "7"
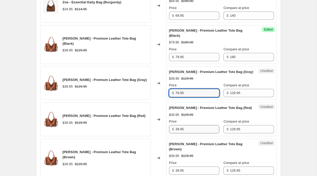
type input "79.95"
click at [196, 125] on input "39.95" at bounding box center [197, 129] width 44 height 8
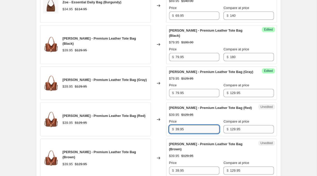
paste input "7"
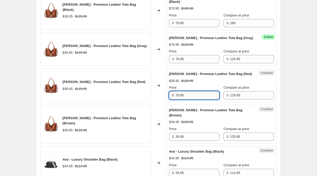
scroll to position [349, 0]
type input "79.95"
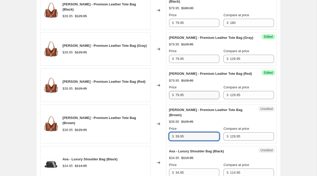
click at [196, 133] on input "39.95" at bounding box center [197, 137] width 44 height 8
paste input "7"
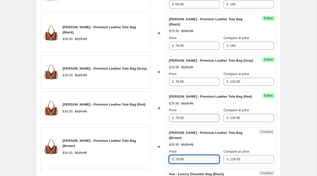
scroll to position [326, 0]
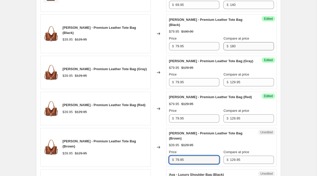
type input "79.95"
click at [233, 43] on input "180" at bounding box center [252, 46] width 44 height 8
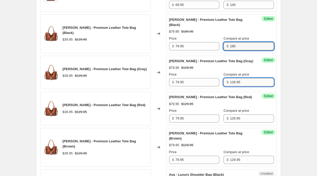
click at [236, 78] on input "129.95" at bounding box center [252, 82] width 44 height 8
paste input "80"
type input "180"
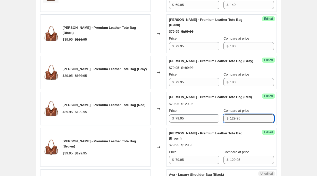
click at [237, 115] on input "129.95" at bounding box center [252, 119] width 44 height 8
paste input "80"
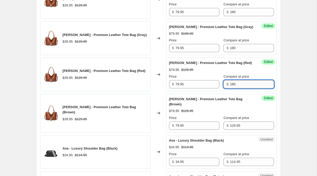
type input "180"
click at [237, 122] on input "129.95" at bounding box center [252, 126] width 44 height 8
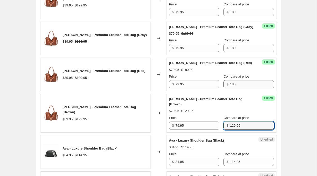
paste input "80"
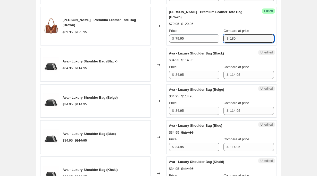
scroll to position [448, 0]
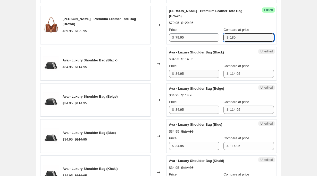
type input "180"
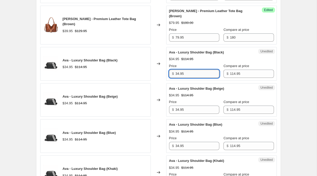
click at [186, 70] on input "34.95" at bounding box center [197, 74] width 44 height 8
click at [189, 70] on input "34.95" at bounding box center [197, 74] width 44 height 8
type input "69.95"
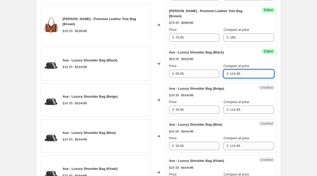
click at [241, 70] on input "114.95" at bounding box center [252, 74] width 44 height 8
click at [250, 70] on input "180" at bounding box center [252, 74] width 44 height 8
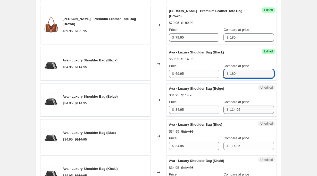
type input "180"
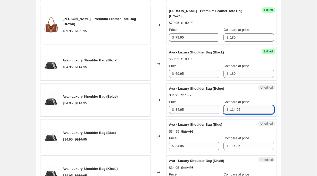
click at [243, 106] on input "114.95" at bounding box center [252, 110] width 44 height 8
paste input "80"
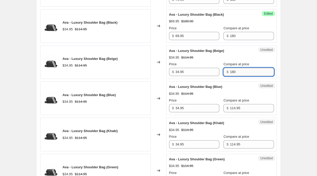
type input "180"
click at [243, 104] on input "114.95" at bounding box center [252, 108] width 44 height 8
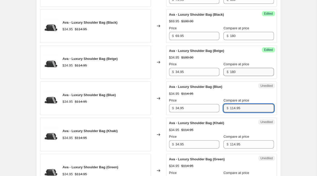
paste input "80"
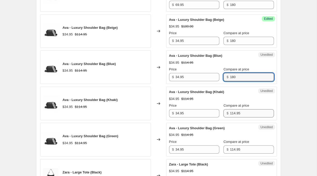
type input "180"
click at [243, 109] on input "114.95" at bounding box center [252, 113] width 44 height 8
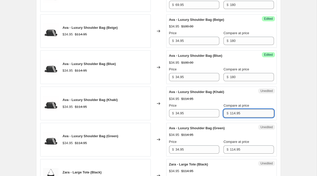
paste input "80"
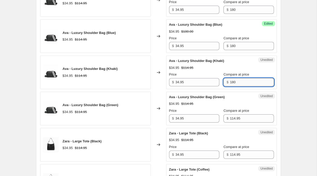
scroll to position [557, 0]
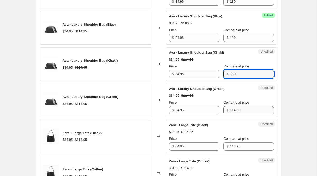
type input "180"
click at [243, 106] on input "114.95" at bounding box center [252, 110] width 44 height 8
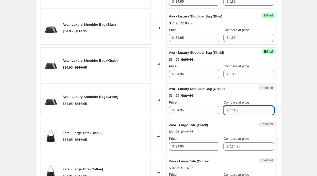
paste input "80"
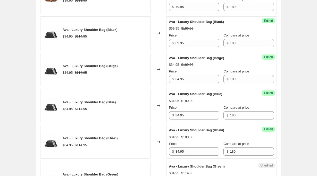
scroll to position [479, 0]
type input "180"
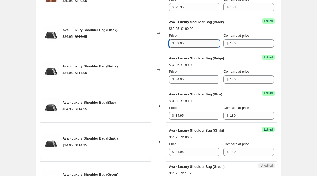
click at [201, 39] on input "69.95" at bounding box center [197, 43] width 44 height 8
click at [194, 75] on input "34.95" at bounding box center [197, 79] width 44 height 8
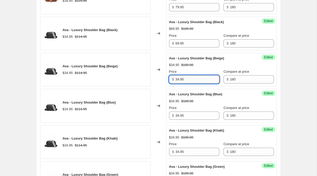
paste input "69"
type input "69.95"
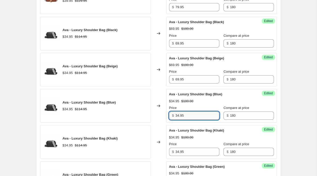
click at [192, 112] on input "34.95" at bounding box center [197, 116] width 44 height 8
paste input "69"
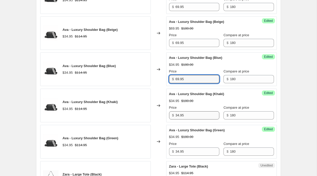
scroll to position [516, 0]
type input "69.95"
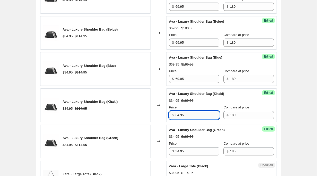
click at [193, 111] on input "34.95" at bounding box center [197, 115] width 44 height 8
paste input "69"
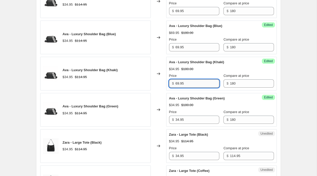
scroll to position [549, 0]
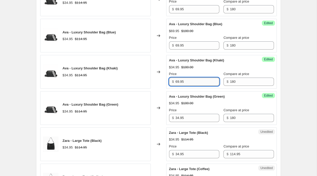
type input "69.95"
click at [193, 114] on input "34.95" at bounding box center [197, 118] width 44 height 8
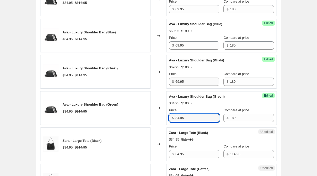
paste input "69"
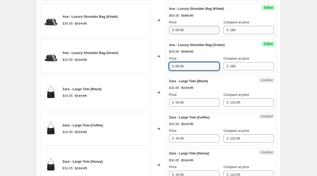
scroll to position [604, 0]
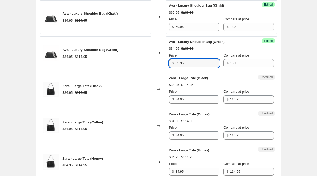
type input "69.95"
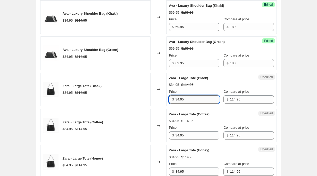
click at [196, 96] on input "34.95" at bounding box center [197, 100] width 44 height 8
type input "69.95"
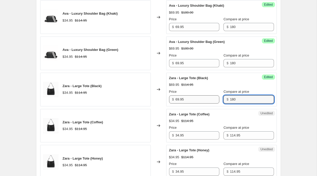
type input "180"
click at [195, 96] on input "69.95" at bounding box center [197, 100] width 44 height 8
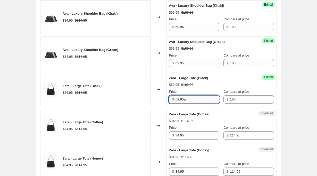
type input "69.95"
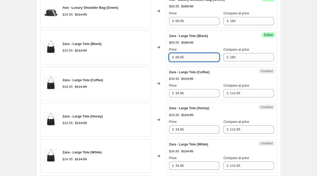
scroll to position [648, 0]
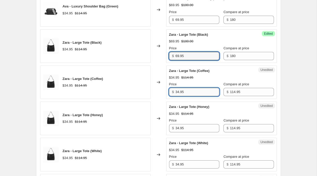
click at [209, 88] on input "34.95" at bounding box center [197, 92] width 44 height 8
paste input "69"
type input "69.95"
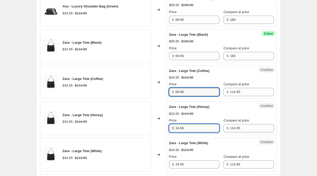
click at [200, 124] on input "34.95" at bounding box center [197, 128] width 44 height 8
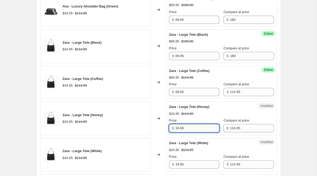
paste input "69"
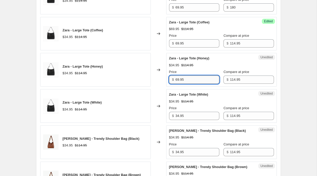
scroll to position [697, 0]
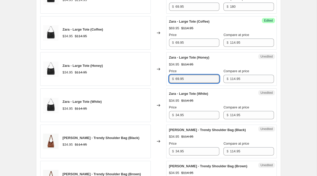
type input "69.95"
click at [199, 110] on div "Unedited Zara - Large Tote (White) $34.95 $114.95 Price $ 34.95 Compare at pric…" at bounding box center [221, 106] width 111 height 34
click at [199, 109] on div "Unedited Zara - Large Tote (White) $34.95 $114.95 Price $ 34.95 Compare at pric…" at bounding box center [221, 106] width 111 height 34
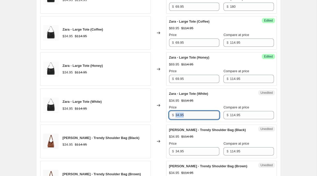
click at [199, 111] on input "34.95" at bounding box center [197, 115] width 44 height 8
paste input "69"
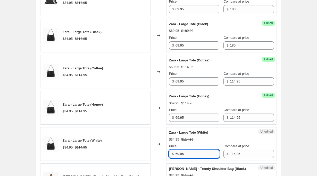
scroll to position [658, 0]
type input "69.95"
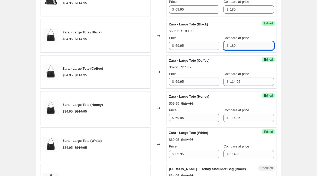
click at [237, 42] on input "180" at bounding box center [252, 46] width 44 height 8
click at [241, 78] on input "114.95" at bounding box center [252, 82] width 44 height 8
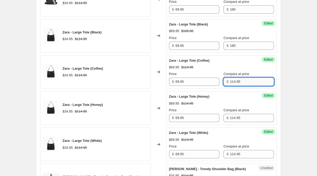
paste input "80"
type input "180"
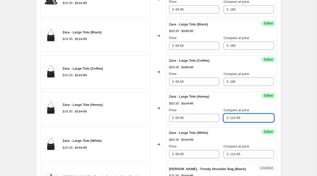
click at [241, 114] on input "114.95" at bounding box center [252, 118] width 44 height 8
paste input "80"
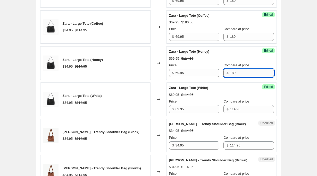
scroll to position [703, 0]
type input "180"
click at [240, 105] on input "114.95" at bounding box center [252, 109] width 44 height 8
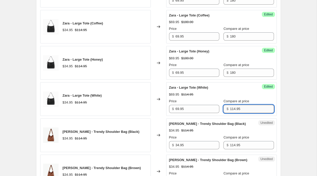
paste input "80"
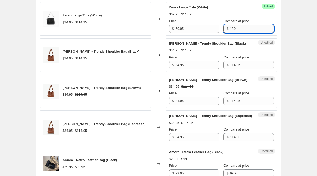
scroll to position [784, 0]
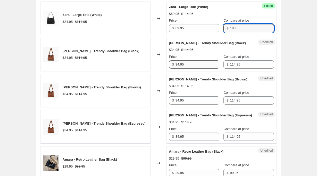
type input "180"
click at [202, 61] on input "34.95" at bounding box center [197, 65] width 44 height 8
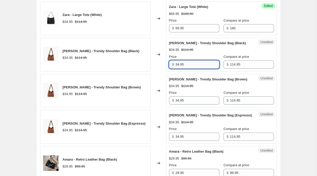
click at [202, 61] on input "34.95" at bounding box center [197, 65] width 44 height 8
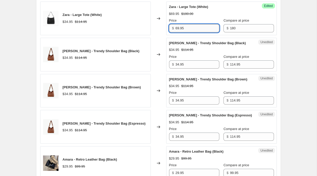
click at [192, 24] on input "69.95" at bounding box center [197, 28] width 44 height 8
click at [186, 61] on input "34.95" at bounding box center [197, 65] width 44 height 8
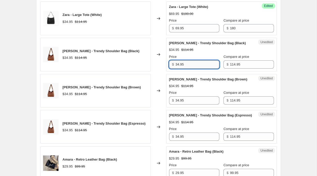
paste input "69"
type input "69.95"
click at [186, 97] on input "34.95" at bounding box center [197, 101] width 44 height 8
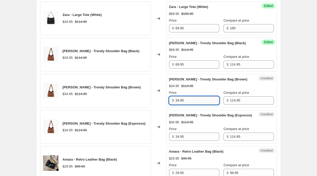
paste input "69"
type input "69.95"
click at [186, 133] on input "34.95" at bounding box center [197, 137] width 44 height 8
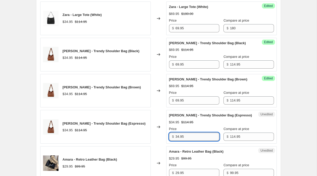
paste input "69"
type input "69.95"
click at [234, 61] on input "114.95" at bounding box center [252, 65] width 44 height 8
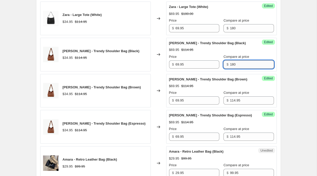
type input "180"
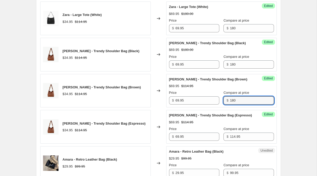
type input "180"
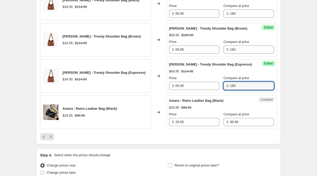
scroll to position [869, 0]
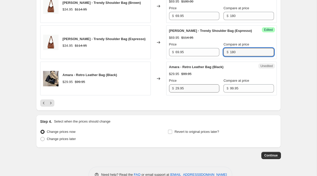
type input "180"
click at [191, 84] on input "29.95" at bounding box center [197, 88] width 44 height 8
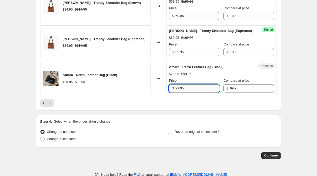
click at [191, 84] on input "29.95" at bounding box center [197, 88] width 44 height 8
type input "59.95"
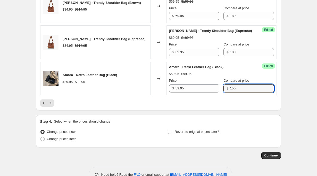
type input "150"
click at [165, 100] on div at bounding box center [158, 103] width 236 height 7
click at [50, 102] on icon "Next" at bounding box center [50, 103] width 1 height 2
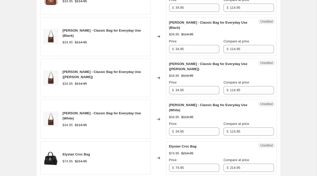
scroll to position [732, 0]
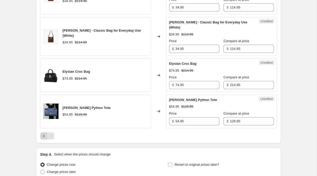
click at [43, 137] on icon "Previous" at bounding box center [43, 136] width 5 height 5
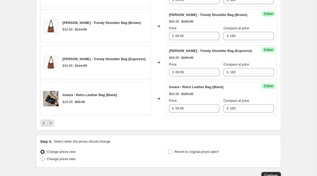
scroll to position [848, 0]
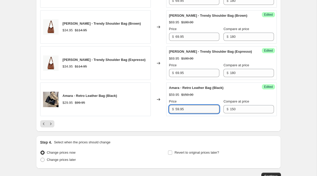
click at [189, 105] on input "59.95" at bounding box center [197, 109] width 44 height 8
paste input "6"
paste input "69.95"
type input "59.95"
click at [52, 122] on icon "Next" at bounding box center [50, 124] width 5 height 5
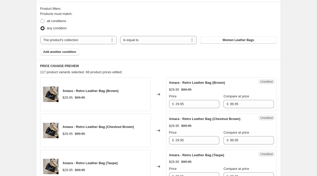
scroll to position [155, 0]
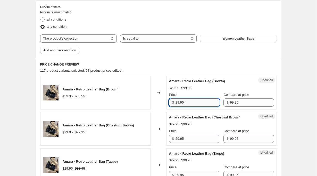
click at [193, 101] on input "29.95" at bounding box center [197, 103] width 44 height 8
paste input "5"
type input "59.95"
click at [247, 102] on input "99.95" at bounding box center [252, 103] width 44 height 8
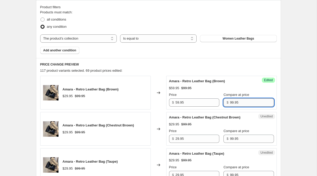
click at [247, 102] on input "99.95" at bounding box center [252, 103] width 44 height 8
click at [199, 138] on input "29.95" at bounding box center [197, 139] width 44 height 8
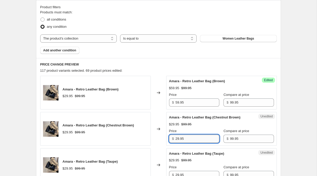
paste input "5"
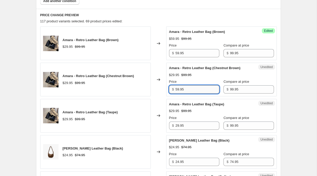
scroll to position [207, 0]
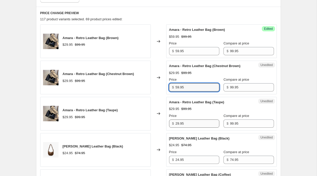
type input "59.95"
click at [198, 123] on input "29.95" at bounding box center [197, 124] width 44 height 8
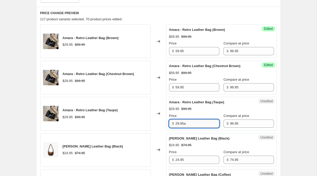
paste input "59.95"
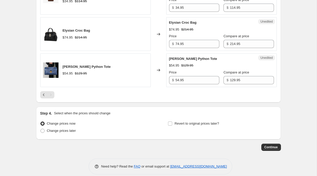
scroll to position [780, 0]
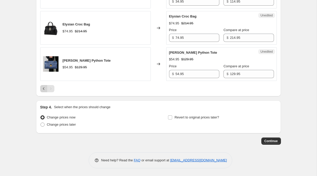
type input "59.95"
click at [42, 87] on icon "Previous" at bounding box center [43, 88] width 5 height 5
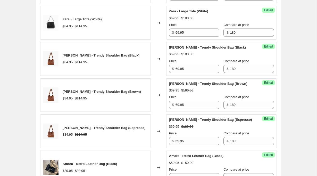
scroll to position [873, 0]
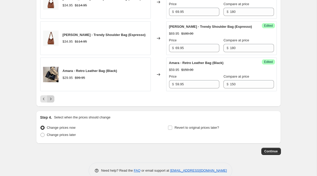
click at [50, 97] on icon "Next" at bounding box center [50, 99] width 5 height 5
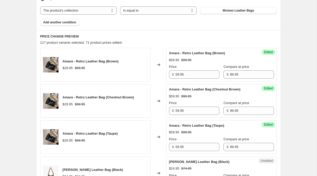
scroll to position [191, 0]
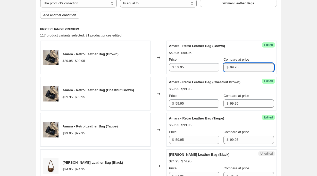
click at [234, 68] on input "99.95" at bounding box center [252, 67] width 44 height 8
type input "150"
click at [234, 105] on input "99.95" at bounding box center [252, 104] width 44 height 8
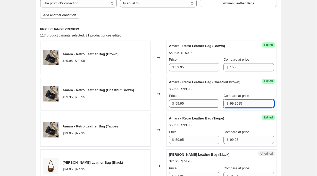
type input "99.95150"
type input "150"
click at [237, 142] on input "99.95" at bounding box center [252, 140] width 44 height 8
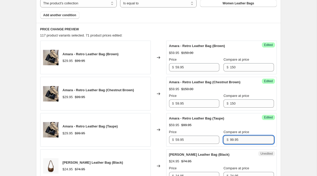
click at [237, 142] on input "99.95" at bounding box center [252, 140] width 44 height 8
type input "150"
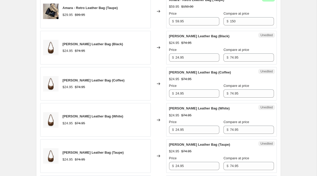
scroll to position [321, 0]
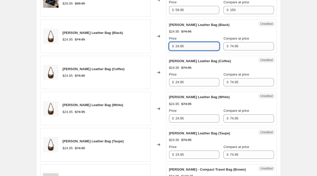
click at [191, 45] on input "24.95" at bounding box center [197, 46] width 44 height 8
type input "59.95"
click at [188, 83] on input "24.95" at bounding box center [197, 82] width 44 height 8
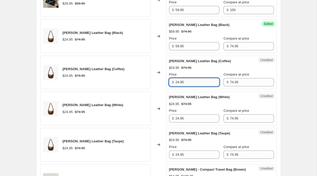
paste input "59"
type input "59.95"
click at [189, 124] on div "Unedited [PERSON_NAME] Leather Bag (White) $24.95 $74.95 Price $ 24.95 Compare …" at bounding box center [221, 109] width 111 height 34
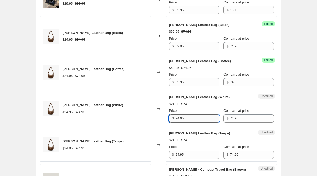
click at [192, 117] on input "24.95" at bounding box center [197, 119] width 44 height 8
paste input "59"
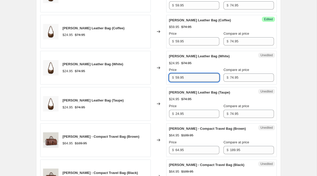
scroll to position [367, 0]
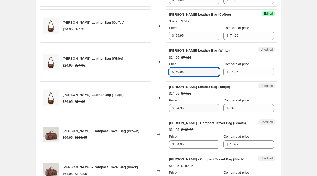
type input "59.95"
click at [195, 109] on input "24.95" at bounding box center [197, 108] width 44 height 8
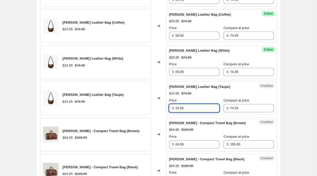
paste input "59"
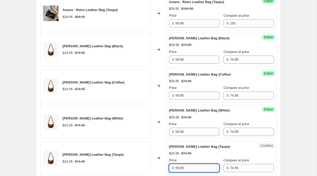
scroll to position [305, 0]
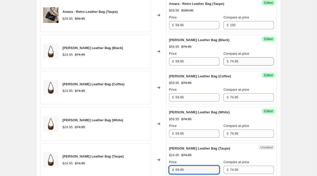
type input "59.95"
click at [241, 61] on input "74.95" at bounding box center [252, 61] width 44 height 8
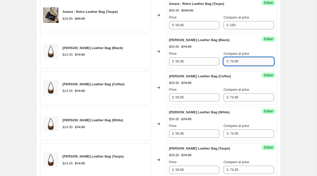
click at [241, 61] on input "74.95" at bounding box center [252, 61] width 44 height 8
type input "150"
click at [249, 98] on input "74.95" at bounding box center [252, 98] width 44 height 8
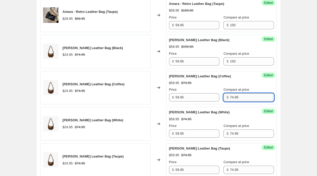
paste input "59"
type input "59.95"
click at [243, 134] on input "74.95" at bounding box center [252, 134] width 44 height 8
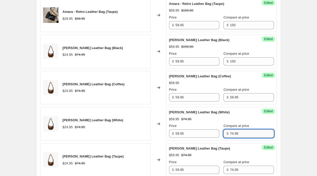
paste input "59"
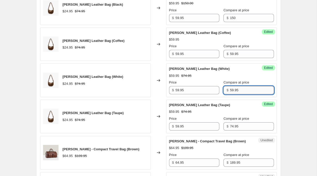
scroll to position [350, 0]
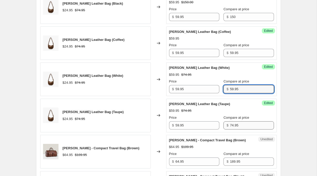
type input "59.95"
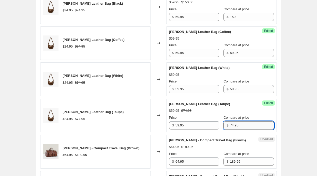
click at [246, 124] on input "74.95" at bounding box center [252, 126] width 44 height 8
paste input "59"
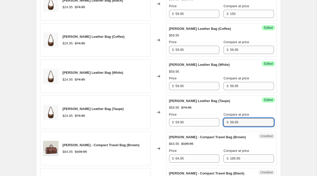
scroll to position [351, 0]
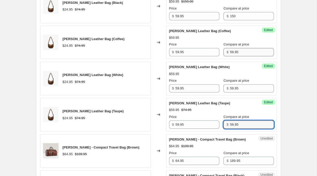
type input "59.95"
click at [242, 55] on input "59.95" at bounding box center [252, 52] width 44 height 8
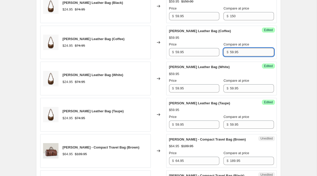
click at [242, 55] on input "59.95" at bounding box center [252, 52] width 44 height 8
type input "180"
click at [247, 89] on input "59.95" at bounding box center [252, 88] width 44 height 8
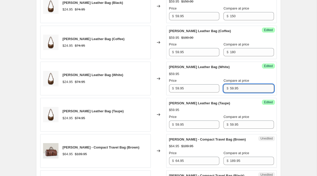
paste input "180"
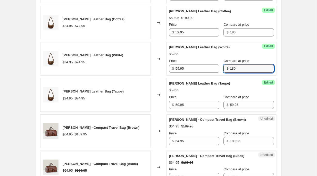
scroll to position [371, 0]
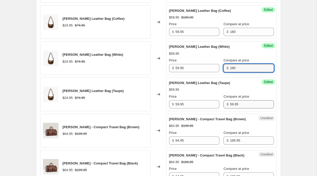
type input "180"
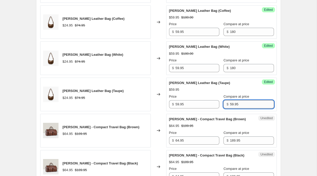
click at [247, 106] on input "59.95" at bounding box center [252, 104] width 44 height 8
paste input "180"
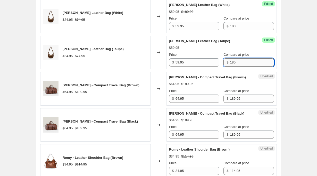
scroll to position [414, 0]
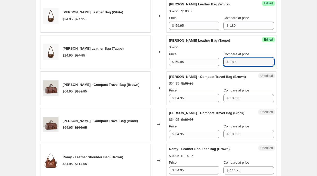
type input "180"
click at [295, 91] on div "Create new price [MEDICAL_DATA]. This page is ready Create new price [MEDICAL_D…" at bounding box center [158, 64] width 317 height 956
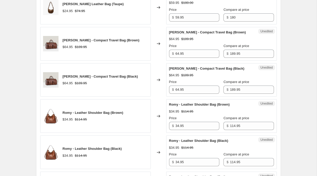
scroll to position [459, 0]
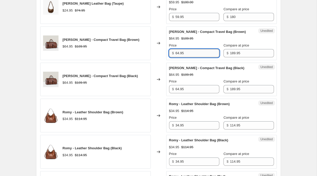
click at [196, 56] on input "64.95" at bounding box center [197, 53] width 44 height 8
type input "119.95"
click at [209, 90] on input "64.95" at bounding box center [197, 89] width 44 height 8
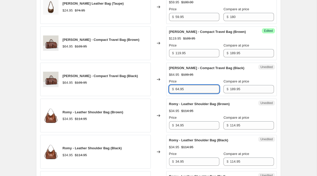
paste input "119"
type input "119.95"
click at [241, 52] on input "189.95" at bounding box center [252, 53] width 44 height 8
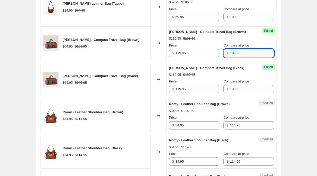
click at [241, 52] on input "189.95" at bounding box center [252, 53] width 44 height 8
type input "250"
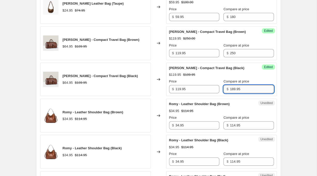
click at [246, 88] on input "189.95" at bounding box center [252, 89] width 44 height 8
type input "250"
click at [311, 84] on div "Create new price [MEDICAL_DATA]. This page is ready Create new price [MEDICAL_D…" at bounding box center [158, 19] width 317 height 956
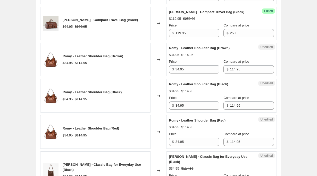
scroll to position [517, 0]
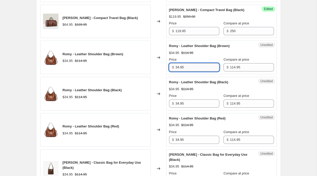
click at [197, 66] on input "34.95" at bounding box center [197, 67] width 44 height 8
click at [177, 66] on input "79.95" at bounding box center [197, 67] width 44 height 8
type input "69.95"
click at [183, 104] on input "34.95" at bounding box center [197, 104] width 44 height 8
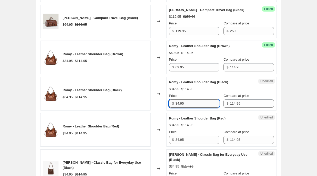
paste input "69"
type input "69.95"
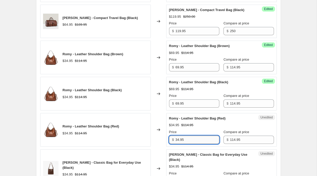
click at [195, 142] on input "34.95" at bounding box center [197, 140] width 44 height 8
paste input "69"
type input "69.95"
click at [242, 68] on input "114.95" at bounding box center [252, 67] width 44 height 8
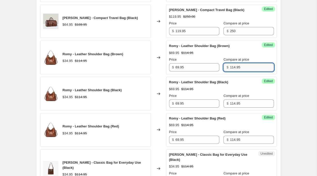
click at [242, 68] on input "114.95" at bounding box center [252, 67] width 44 height 8
type input "160"
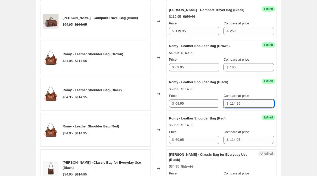
click at [243, 103] on input "114.95" at bounding box center [252, 104] width 44 height 8
paste
type input "160"
click at [243, 138] on input "114.95" at bounding box center [252, 140] width 44 height 8
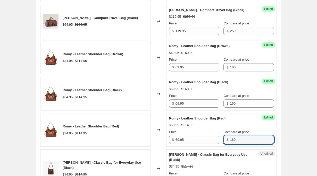
type input "160"
click at [243, 121] on div "Romy - Leather Shoulder Bag (Red) $69.95 $114.95 Price $ 69.95 Compare at price…" at bounding box center [221, 130] width 105 height 28
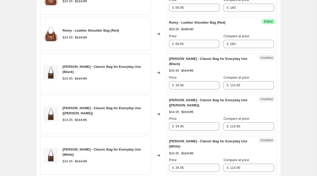
scroll to position [614, 0]
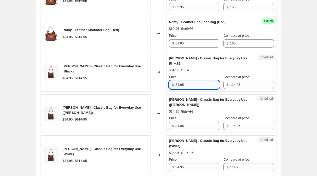
click at [185, 83] on input "34.95" at bounding box center [197, 85] width 44 height 8
type input "59.95"
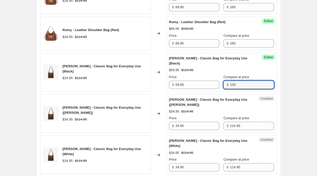
type input "120"
click at [196, 67] on div "[PERSON_NAME] - Classic Bag for Everyday Use (Black) $59.95 $114.95 Price $ 59.…" at bounding box center [221, 72] width 105 height 33
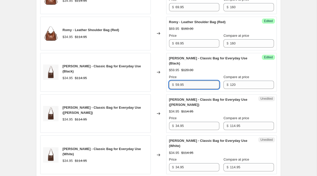
click at [197, 86] on input "59.95" at bounding box center [197, 85] width 44 height 8
click at [193, 128] on input "34.95" at bounding box center [197, 126] width 44 height 8
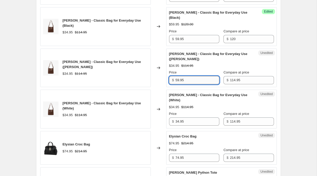
scroll to position [661, 0]
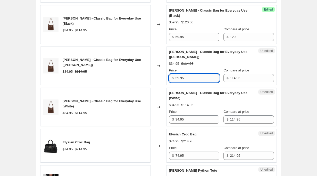
type input "59.95"
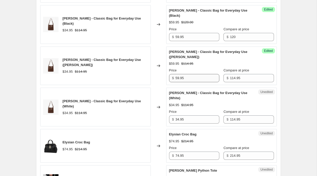
click at [194, 121] on input "34.95" at bounding box center [197, 120] width 44 height 8
type input "59.95"
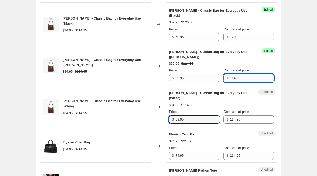
click at [239, 79] on input "114.95" at bounding box center [252, 78] width 44 height 8
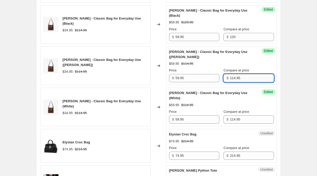
click at [239, 79] on input "114.95" at bounding box center [252, 78] width 44 height 8
type input "120"
click at [247, 119] on input "114.95" at bounding box center [252, 120] width 44 height 8
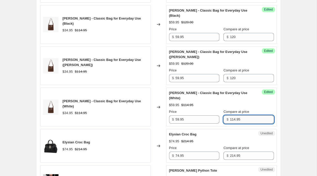
click at [247, 119] on input "114.95" at bounding box center [252, 120] width 44 height 8
type input "120"
click at [242, 160] on div "Unedited Elysian Croc Bag $74.95 $214.95 Price $ 74.95 Compare at price $ 214.95" at bounding box center [221, 146] width 111 height 34
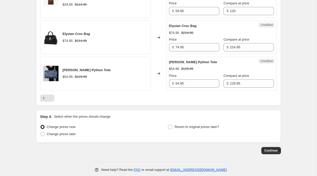
scroll to position [771, 0]
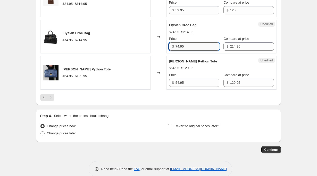
click at [187, 47] on input "74.95" at bounding box center [197, 47] width 44 height 8
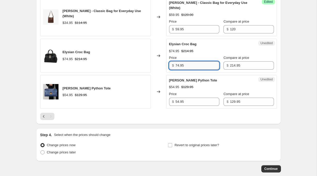
scroll to position [749, 0]
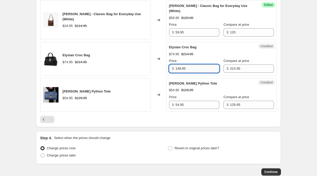
type input "149.95"
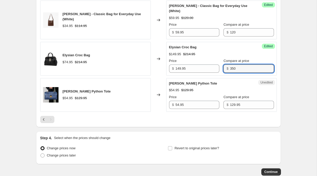
type input "350"
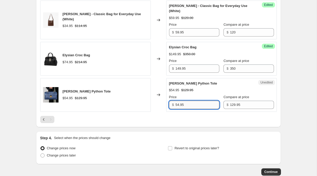
click at [195, 107] on input "54.95" at bounding box center [197, 105] width 44 height 8
type input "129.95"
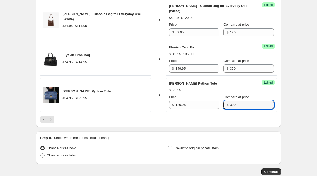
type input "300"
click at [51, 122] on div "Pagination" at bounding box center [50, 119] width 7 height 7
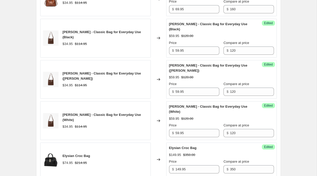
scroll to position [780, 0]
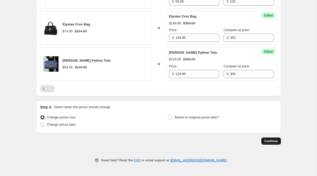
click at [278, 140] on button "Continue" at bounding box center [271, 141] width 20 height 7
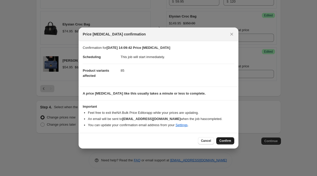
click at [223, 138] on button "Confirm" at bounding box center [225, 141] width 18 height 7
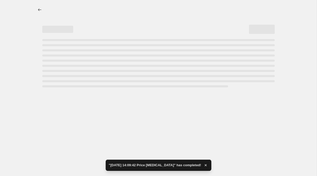
select select "collection"
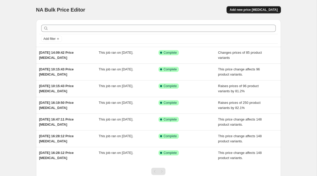
click at [256, 11] on span "Add new price [MEDICAL_DATA]" at bounding box center [254, 10] width 48 height 4
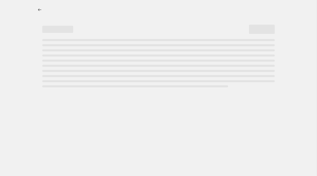
select select "percentage"
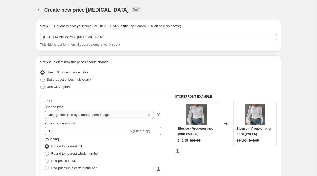
click at [88, 116] on select "Change the price to a certain amount Change the price by a certain amount Chang…" at bounding box center [99, 115] width 109 height 8
click at [45, 111] on select "Change the price to a certain amount Change the price by a certain amount Chang…" at bounding box center [99, 115] width 109 height 8
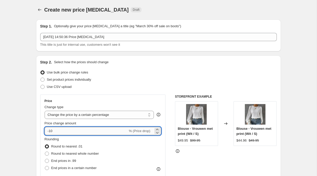
click at [65, 130] on input "-10" at bounding box center [86, 131] width 83 height 8
type input "180"
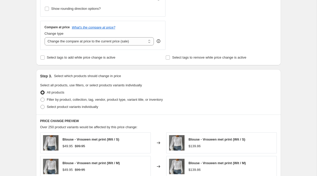
scroll to position [187, 0]
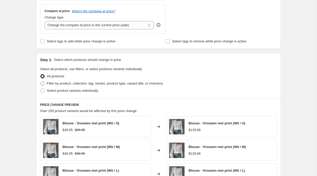
click at [58, 84] on span "Filter by product, collection, tag, vendor, product type, variant title, or inv…" at bounding box center [105, 84] width 116 height 4
click at [41, 82] on input "Filter by product, collection, tag, vendor, product type, variant title, or inv…" at bounding box center [40, 82] width 0 height 0
radio input "true"
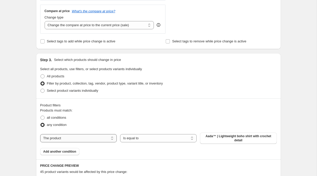
click at [73, 138] on select "The product The product's collection The product's tag The product's vendor The…" at bounding box center [78, 138] width 77 height 8
select select "collection"
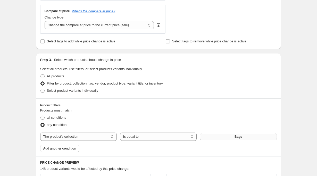
click at [224, 138] on button "Bags" at bounding box center [238, 136] width 77 height 7
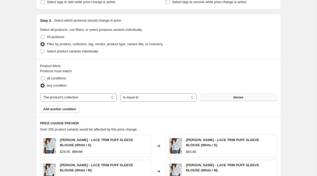
scroll to position [230, 0]
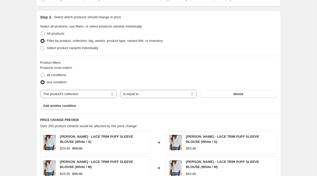
click at [199, 108] on div "Products must match: all conditions any condition The product The product's col…" at bounding box center [158, 87] width 236 height 44
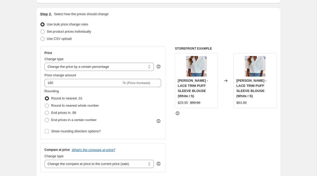
scroll to position [47, 0]
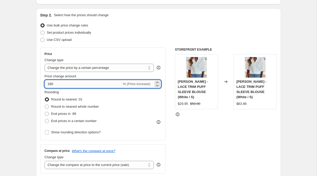
click at [51, 85] on input "180" at bounding box center [83, 84] width 77 height 8
click at [80, 122] on span "End prices in a certain number" at bounding box center [73, 121] width 45 height 4
click at [45, 120] on input "End prices in a certain number" at bounding box center [45, 119] width 0 height 0
radio input "true"
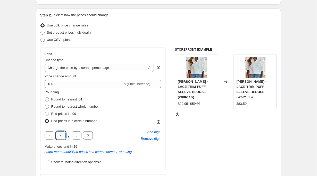
click at [65, 135] on input "text" at bounding box center [61, 136] width 10 height 8
type input "9"
click at [76, 135] on input "5" at bounding box center [77, 136] width 10 height 8
type input "9"
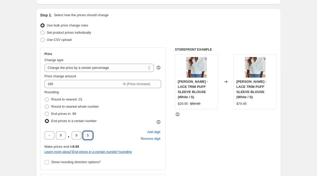
type input "5"
click at [39, 135] on div "Step 2. Select how the prices should change Use bulk price change rules Set pro…" at bounding box center [158, 114] width 245 height 211
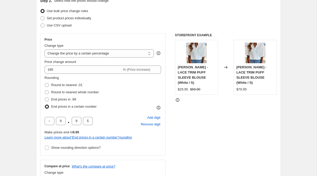
scroll to position [63, 0]
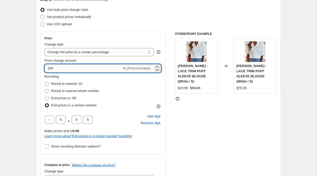
click at [51, 67] on input "180" at bounding box center [83, 68] width 77 height 8
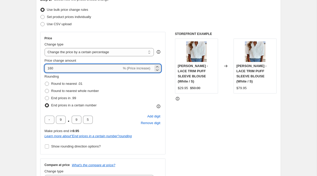
click at [51, 68] on input "160" at bounding box center [83, 68] width 77 height 8
type input "140"
click at [41, 83] on div "Price Change type Change the price to a certain amount Change the price by a ce…" at bounding box center [102, 93] width 125 height 123
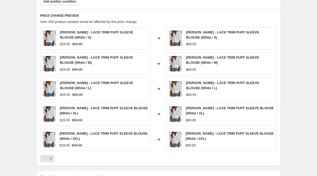
scroll to position [371, 0]
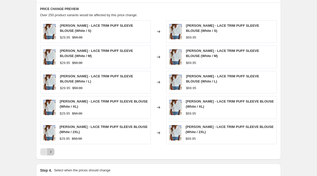
click at [52, 153] on icon "Next" at bounding box center [50, 152] width 5 height 5
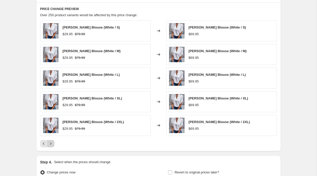
click at [51, 145] on icon "Next" at bounding box center [50, 143] width 5 height 5
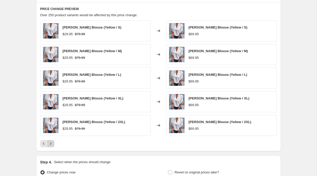
click at [51, 145] on icon "Next" at bounding box center [50, 143] width 5 height 5
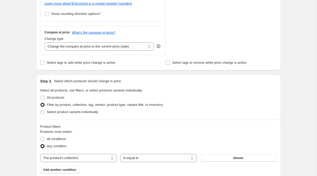
scroll to position [198, 0]
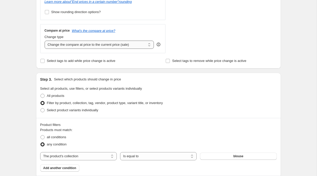
click at [89, 44] on select "Change the compare at price to the current price (sale) Change the compare at p…" at bounding box center [99, 45] width 109 height 8
click at [45, 41] on select "Change the compare at price to the current price (sale) Change the compare at p…" at bounding box center [99, 45] width 109 height 8
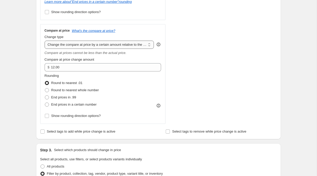
click at [97, 43] on select "Change the compare at price to the current price (sale) Change the compare at p…" at bounding box center [99, 45] width 109 height 8
select select "pp"
click at [45, 41] on select "Change the compare at price to the current price (sale) Change the compare at p…" at bounding box center [99, 45] width 109 height 8
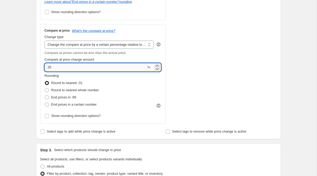
click at [91, 67] on input "20" at bounding box center [96, 67] width 102 height 8
type input "41"
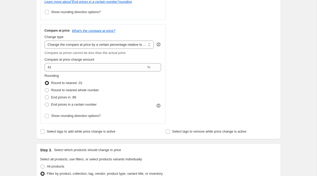
click at [33, 82] on div "Step 1. Optionally give your price change job a title (eg "March 30% off sale o…" at bounding box center [156, 135] width 249 height 635
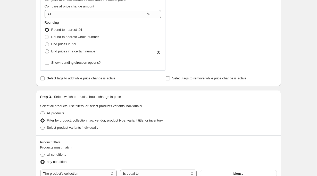
scroll to position [249, 0]
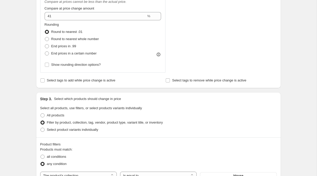
click at [76, 10] on span "Compare at price change amount" at bounding box center [70, 8] width 50 height 4
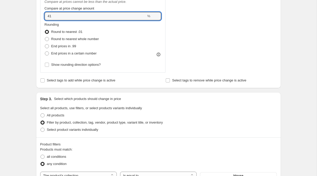
click at [76, 12] on input "41" at bounding box center [96, 16] width 102 height 8
click at [76, 15] on input "41" at bounding box center [96, 16] width 102 height 8
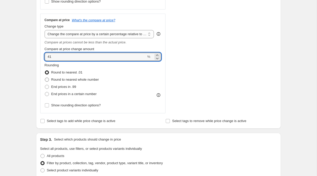
scroll to position [206, 0]
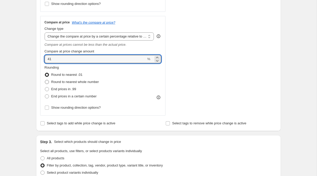
click at [64, 39] on select "Change the compare at price to the current price (sale) Change the compare at p…" at bounding box center [99, 36] width 109 height 8
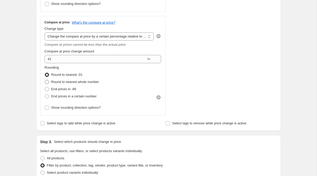
click at [45, 32] on select "Change the compare at price to the current price (sale) Change the compare at p…" at bounding box center [99, 36] width 109 height 8
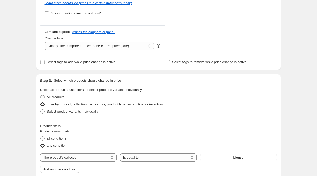
scroll to position [191, 0]
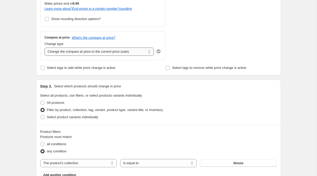
click at [59, 53] on select "Change the compare at price to the current price (sale) Change the compare at p…" at bounding box center [99, 52] width 109 height 8
select select "remove"
click at [45, 48] on select "Change the compare at price to the current price (sale) Change the compare at p…" at bounding box center [99, 52] width 109 height 8
click at [30, 79] on div "Create new price change job. This page is ready Create new price change job Dra…" at bounding box center [158, 114] width 257 height 611
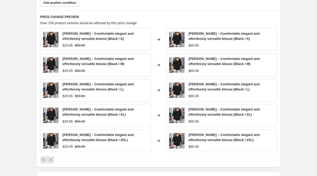
scroll to position [435, 0]
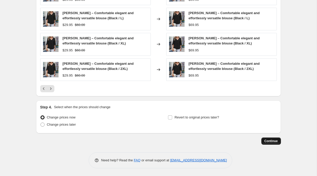
click at [267, 142] on span "Continue" at bounding box center [270, 141] width 13 height 4
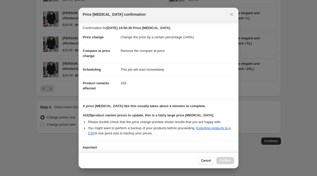
scroll to position [37, 0]
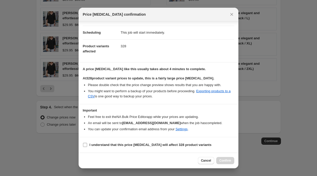
click at [157, 144] on b "I understand that this price change job will affect 328 product variants" at bounding box center [150, 145] width 122 height 4
click at [87, 144] on input "I understand that this price change job will affect 328 product variants" at bounding box center [85, 145] width 4 height 4
checkbox input "true"
click at [219, 159] on span "Confirm" at bounding box center [225, 161] width 12 height 4
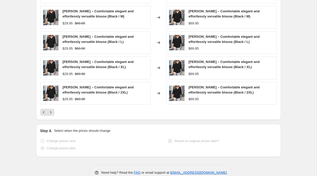
scroll to position [448, 0]
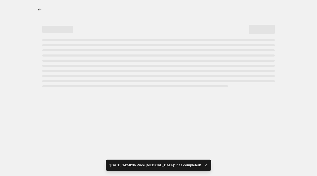
select select "percentage"
select select "remove"
select select "collection"
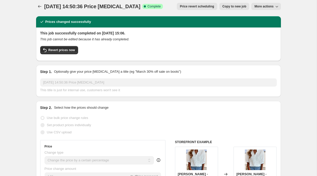
scroll to position [5, 0]
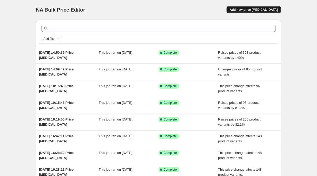
click at [259, 9] on span "Add new price [MEDICAL_DATA]" at bounding box center [254, 10] width 48 height 4
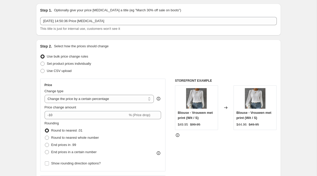
scroll to position [16, 0]
click at [88, 100] on select "Change the price to a certain amount Change the price by a certain amount Chang…" at bounding box center [99, 99] width 109 height 8
select select "no_change"
click at [45, 95] on select "Change the price to a certain amount Change the price by a certain amount Chang…" at bounding box center [99, 99] width 109 height 8
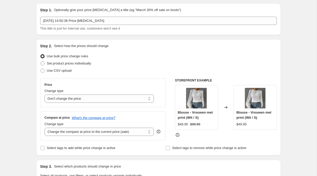
click at [36, 117] on div "Step 2. Select how the prices should change Use bulk price change rules Set pro…" at bounding box center [158, 97] width 245 height 117
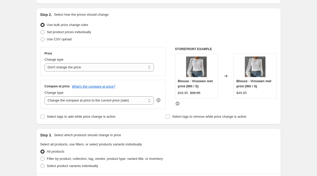
scroll to position [49, 0]
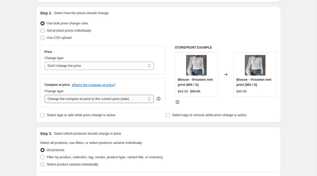
click at [72, 100] on select "Change the compare at price to the current price (sale) Change the compare at p…" at bounding box center [99, 99] width 109 height 8
select select "pp"
click at [45, 95] on select "Change the compare at price to the current price (sale) Change the compare at p…" at bounding box center [99, 99] width 109 height 8
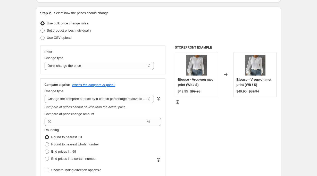
click at [74, 161] on span "End prices in a certain number" at bounding box center [73, 159] width 45 height 4
click at [45, 157] on input "End prices in a certain number" at bounding box center [45, 157] width 0 height 0
radio input "true"
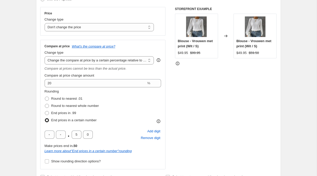
scroll to position [90, 0]
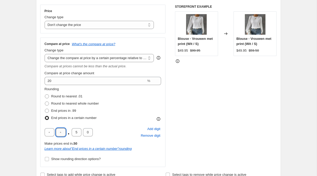
drag, startPoint x: 64, startPoint y: 134, endPoint x: 57, endPoint y: 134, distance: 6.2
click at [57, 134] on input "text" at bounding box center [61, 133] width 10 height 8
type input "9"
type input "5"
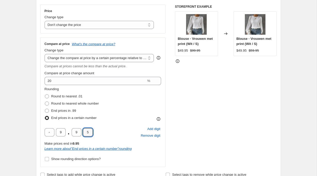
click at [38, 140] on div "Step 2. Select how the prices should change Use bulk price change rules Set pro…" at bounding box center [158, 73] width 245 height 217
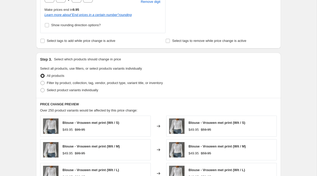
scroll to position [225, 0]
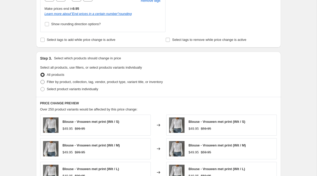
click at [83, 79] on label "Filter by product, collection, tag, vendor, product type, variant title, or inv…" at bounding box center [101, 82] width 123 height 7
click at [41, 80] on input "Filter by product, collection, tag, vendor, product type, variant title, or inv…" at bounding box center [40, 80] width 0 height 0
radio input "true"
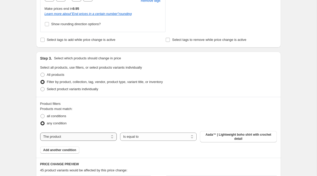
click at [58, 139] on select "The product The product's collection The product's tag The product's vendor The…" at bounding box center [78, 137] width 77 height 8
select select "collection"
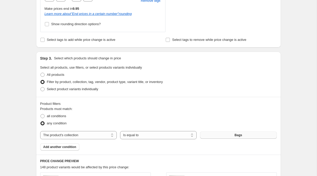
click at [232, 135] on button "Bags" at bounding box center [238, 135] width 77 height 7
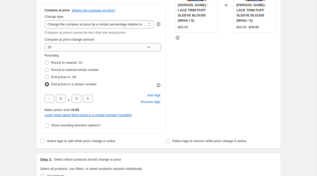
scroll to position [123, 0]
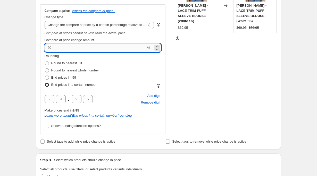
click at [55, 49] on input "20" at bounding box center [96, 48] width 102 height 8
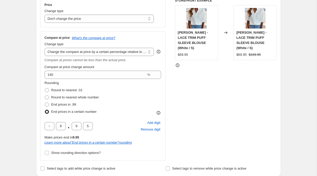
scroll to position [95, 0]
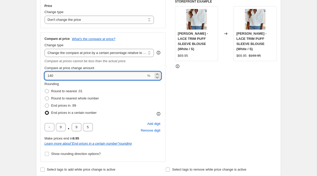
click at [52, 77] on input "140" at bounding box center [96, 76] width 102 height 8
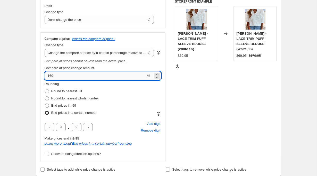
click at [50, 76] on input "160" at bounding box center [96, 76] width 102 height 8
type input "200"
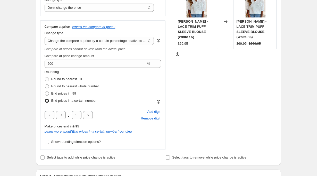
scroll to position [107, 0]
click at [63, 116] on input "9" at bounding box center [61, 116] width 10 height 8
type input "0"
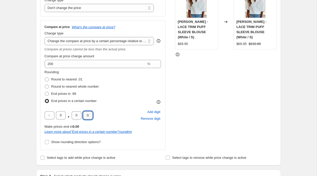
click at [184, 110] on div "STOREFRONT EXAMPLE ELENA - LACE TRIM PUFF SLEEVE BLOUSE (White / S) $69.95 Chan…" at bounding box center [226, 69] width 102 height 163
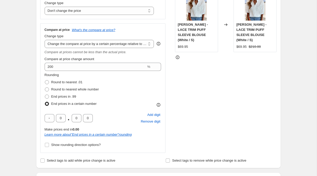
scroll to position [106, 0]
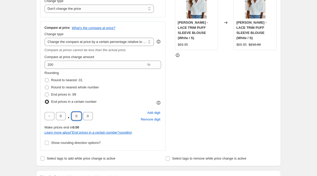
click at [76, 115] on input "0" at bounding box center [77, 116] width 10 height 8
type input "9"
type input "5"
drag, startPoint x: 60, startPoint y: 116, endPoint x: 67, endPoint y: 116, distance: 7.2
click at [67, 116] on div "0 . 9 5" at bounding box center [69, 116] width 48 height 8
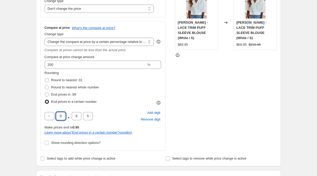
type input "9"
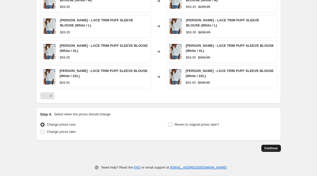
scroll to position [435, 0]
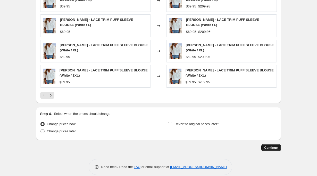
click at [271, 149] on span "Continue" at bounding box center [270, 148] width 13 height 4
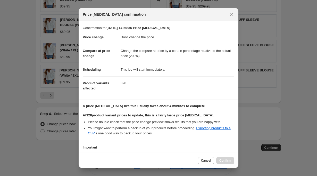
scroll to position [37, 0]
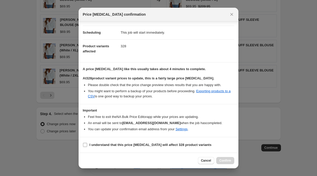
click at [143, 143] on span "I understand that this price change job will affect 328 product variants" at bounding box center [150, 145] width 122 height 5
click at [87, 143] on input "I understand that this price change job will affect 328 product variants" at bounding box center [85, 145] width 4 height 4
checkbox input "true"
click at [230, 162] on span "Confirm" at bounding box center [225, 161] width 12 height 4
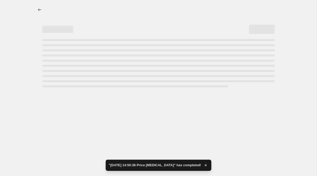
select select "no_change"
select select "pp"
select select "collection"
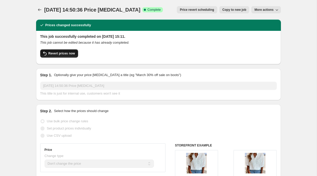
click at [65, 56] on button "Revert prices now" at bounding box center [59, 53] width 38 height 8
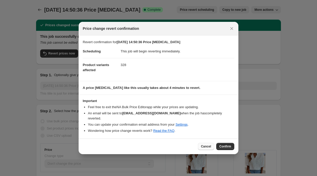
click at [205, 145] on span "Cancel" at bounding box center [206, 147] width 10 height 4
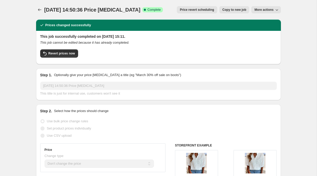
click at [232, 11] on span "Copy to new job" at bounding box center [234, 10] width 24 height 4
select select "no_change"
select select "pp"
select select "collection"
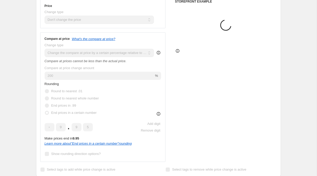
scroll to position [107, 0]
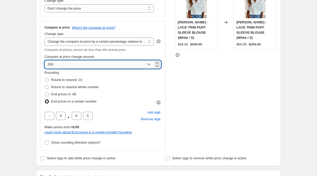
click at [52, 64] on input "200" at bounding box center [96, 65] width 102 height 8
type input "220"
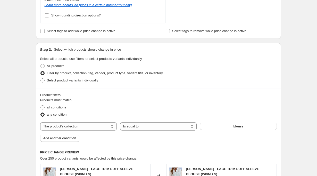
scroll to position [441, 0]
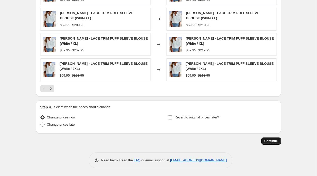
click at [268, 141] on span "Continue" at bounding box center [270, 141] width 13 height 4
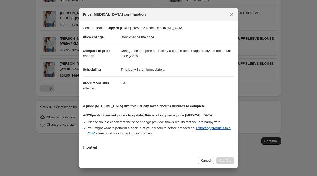
scroll to position [37, 0]
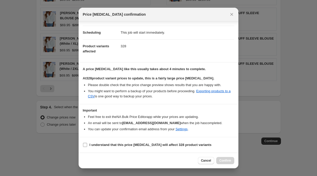
click at [137, 145] on b "I understand that this price change job will affect 328 product variants" at bounding box center [150, 145] width 122 height 4
click at [87, 145] on input "I understand that this price change job will affect 328 product variants" at bounding box center [85, 145] width 4 height 4
checkbox input "true"
click at [220, 159] on span "Confirm" at bounding box center [225, 161] width 12 height 4
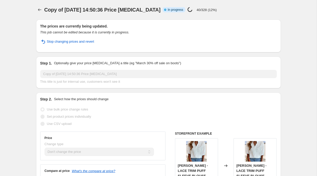
click at [203, 11] on p "40/328 (12%)" at bounding box center [207, 10] width 20 height 4
click at [215, 13] on div "Copy of 27 Aug 2025, 14:50:36 Price change job Info Partially complete In progr…" at bounding box center [145, 9] width 202 height 7
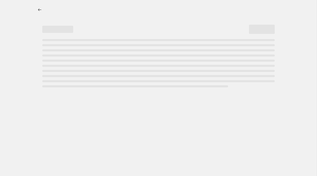
select select "no_change"
select select "pp"
select select "collection"
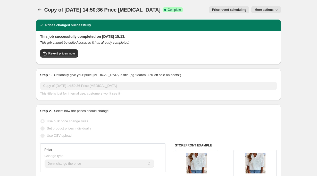
click at [274, 10] on icon "button" at bounding box center [276, 9] width 5 height 5
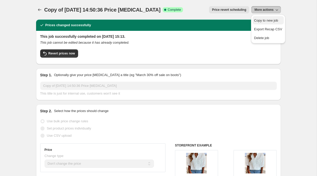
click at [274, 20] on span "Copy to new job" at bounding box center [266, 21] width 24 height 4
select select "no_change"
select select "pp"
select select "collection"
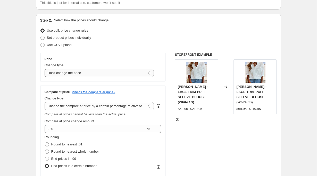
scroll to position [52, 0]
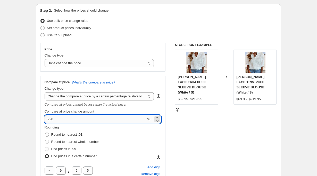
click at [50, 120] on input "220" at bounding box center [96, 119] width 102 height 8
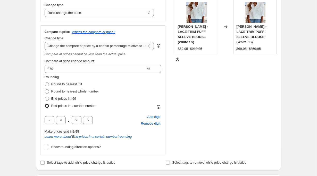
scroll to position [101, 0]
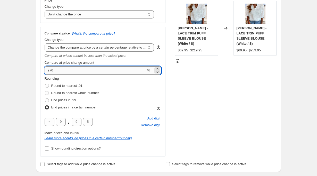
click at [50, 72] on input "270" at bounding box center [96, 70] width 102 height 8
drag, startPoint x: 52, startPoint y: 71, endPoint x: 45, endPoint y: 71, distance: 6.4
click at [45, 71] on input "270" at bounding box center [96, 70] width 102 height 8
type input "300"
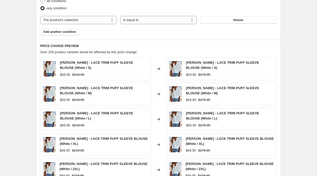
scroll to position [441, 0]
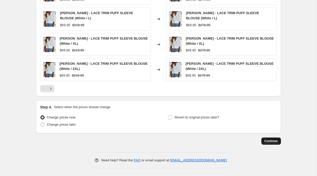
click at [274, 141] on span "Continue" at bounding box center [270, 141] width 13 height 4
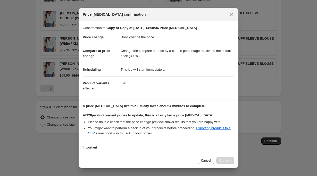
scroll to position [37, 0]
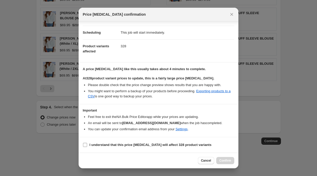
click at [157, 149] on label "I understand that this price change job will affect 328 product variants" at bounding box center [147, 145] width 129 height 7
click at [87, 147] on input "I understand that this price change job will affect 328 product variants" at bounding box center [85, 145] width 4 height 4
checkbox input "true"
click at [220, 159] on span "Confirm" at bounding box center [225, 161] width 12 height 4
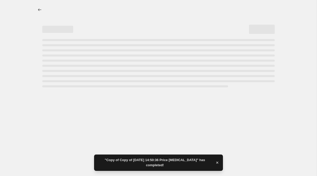
select select "no_change"
select select "pp"
select select "collection"
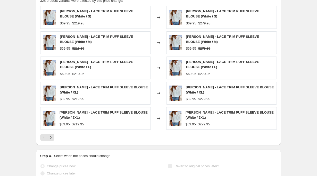
scroll to position [0, 0]
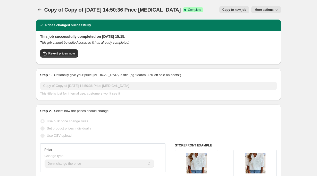
click at [152, 11] on span "Copy of Copy of 27 Aug 2025, 14:50:36 Price change job" at bounding box center [112, 10] width 137 height 6
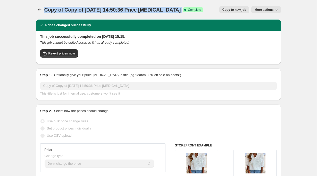
click at [152, 11] on span "Copy of Copy of 27 Aug 2025, 14:50:36 Price change job" at bounding box center [112, 10] width 137 height 6
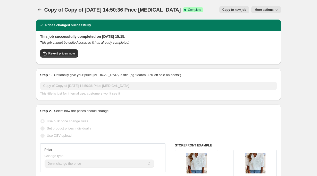
click at [133, 11] on span "Copy of Copy of 27 Aug 2025, 14:50:36 Price change job" at bounding box center [112, 10] width 137 height 6
